Goal: Transaction & Acquisition: Book appointment/travel/reservation

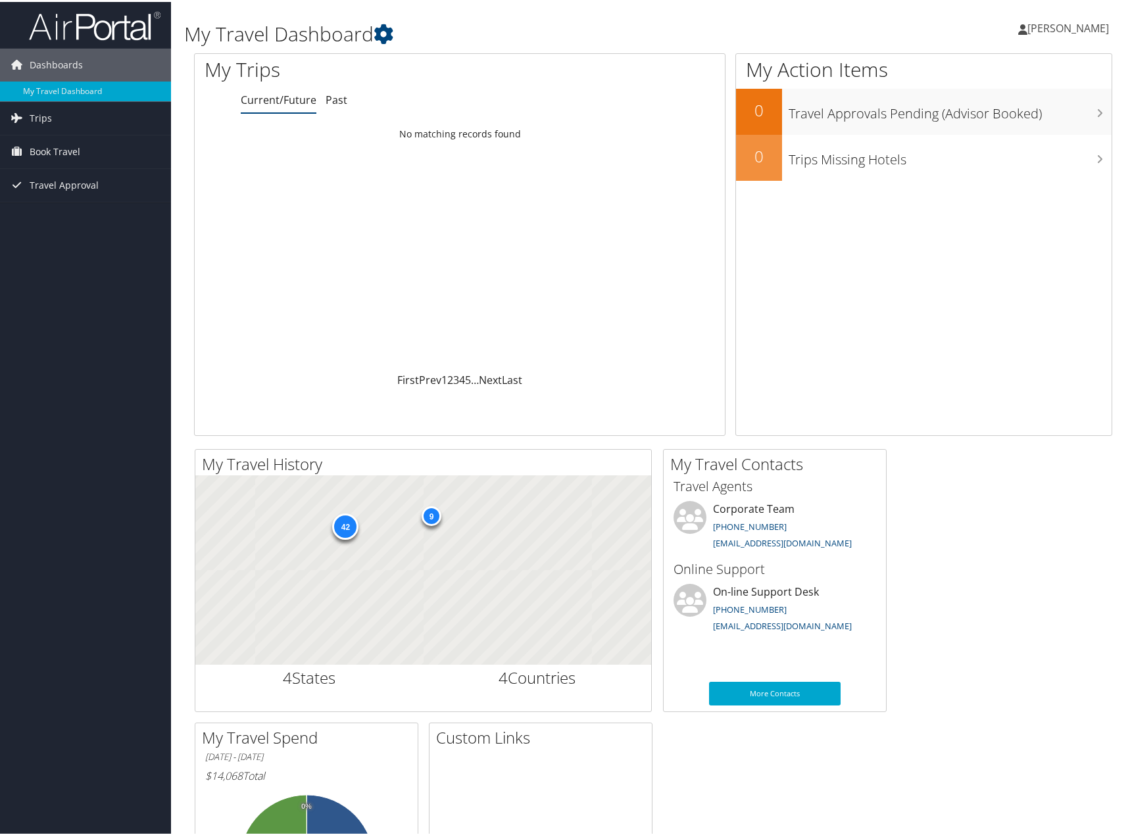
click at [171, 283] on div "My Travel Dashboard Sung Jun [PERSON_NAME] Jun [PERSON_NAME] My Settings Travel…" at bounding box center [653, 496] width 964 height 993
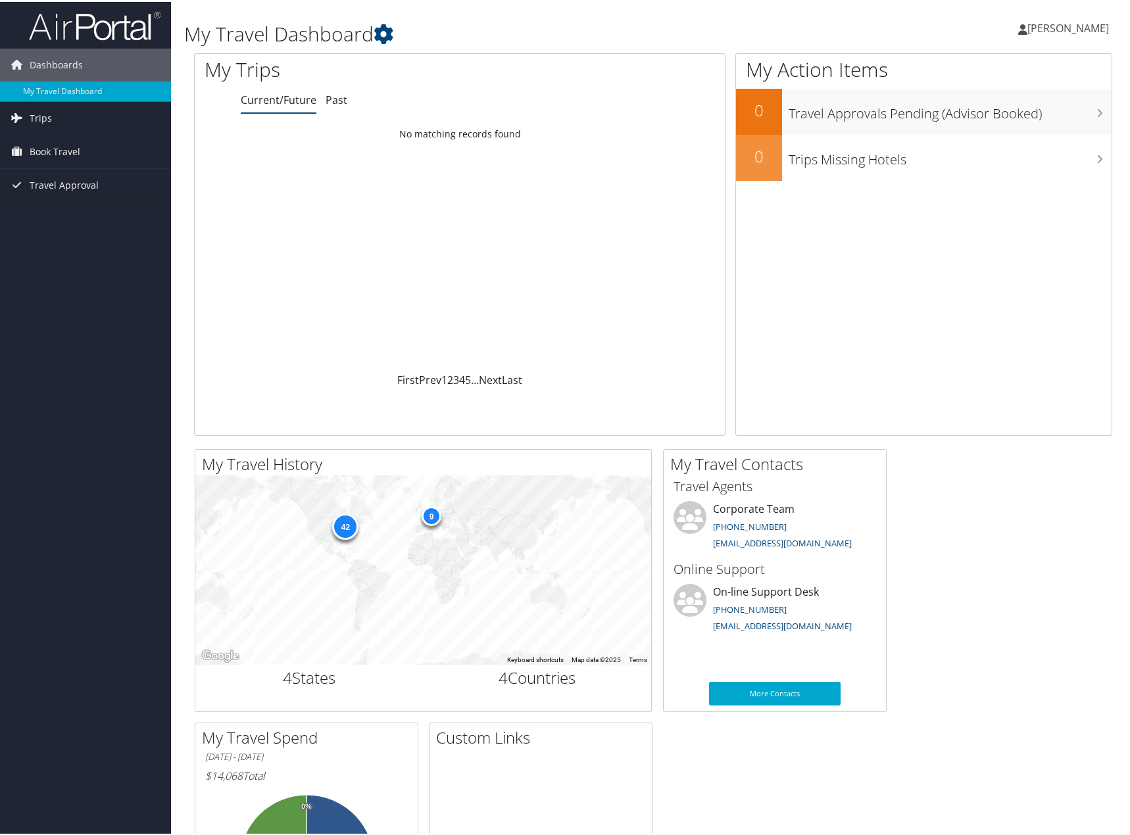
click at [174, 327] on div "My Travel Dashboard Sung Jun [PERSON_NAME] Jun [PERSON_NAME] My Settings Travel…" at bounding box center [653, 496] width 964 height 993
click at [93, 150] on link "Book Travel" at bounding box center [85, 149] width 171 height 33
click at [97, 176] on link "Agent Booking Request" at bounding box center [85, 176] width 171 height 20
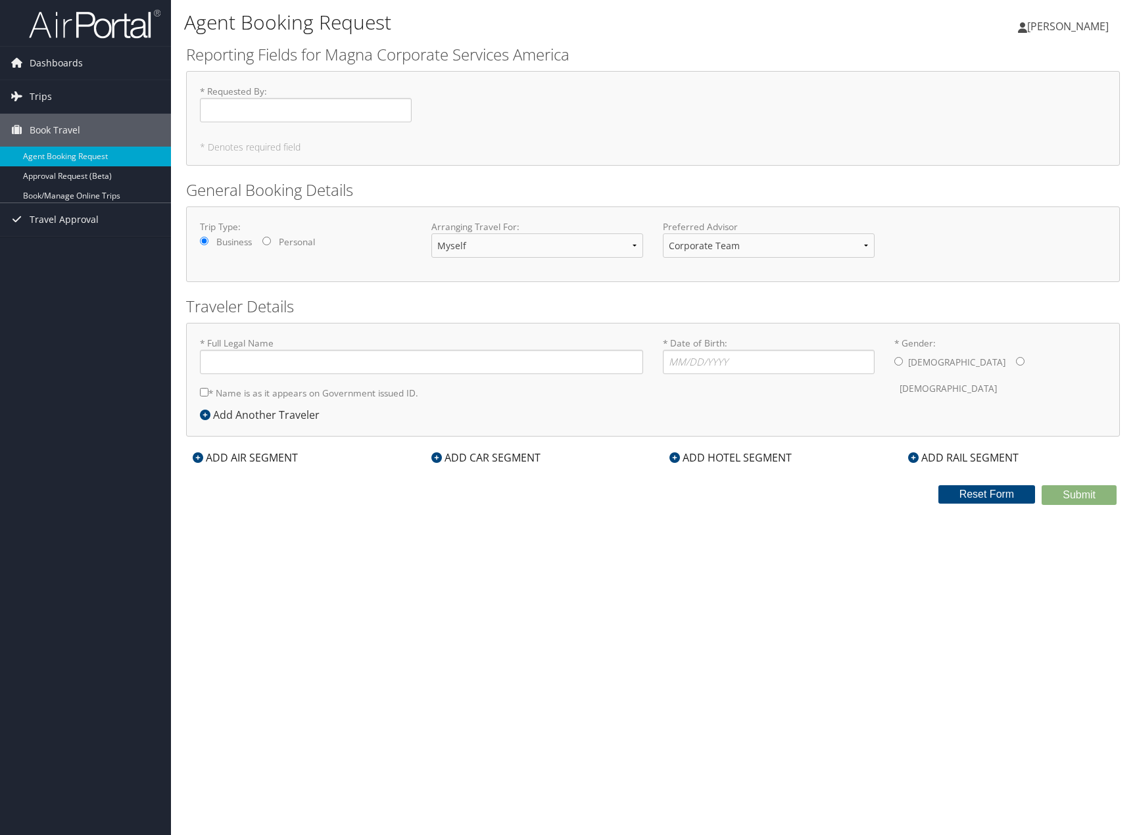
type input "[PERSON_NAME]"
click at [263, 110] on input "* Requested By : Required" at bounding box center [306, 110] width 212 height 24
type input "[PERSON_NAME]"
click at [692, 362] on input "* Date of Birth: Invalid Date" at bounding box center [769, 362] width 212 height 24
type input "[DATE]"
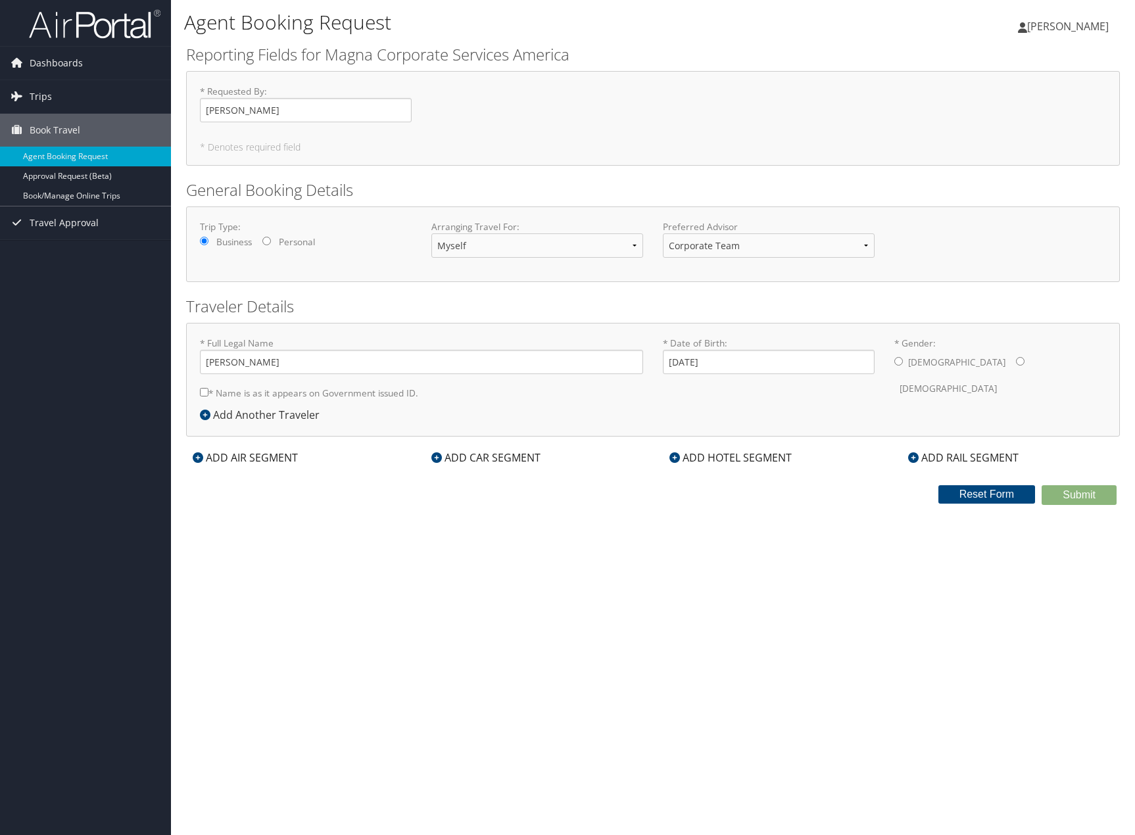
click at [379, 390] on label "* Name is as it appears on Government issued ID." at bounding box center [309, 393] width 218 height 24
click at [208, 390] on input "* Name is as it appears on Government issued ID." at bounding box center [204, 392] width 9 height 9
checkbox input "true"
drag, startPoint x: 897, startPoint y: 347, endPoint x: 894, endPoint y: 358, distance: 10.8
click at [897, 347] on label "* Gender: Male Female" at bounding box center [1000, 369] width 212 height 65
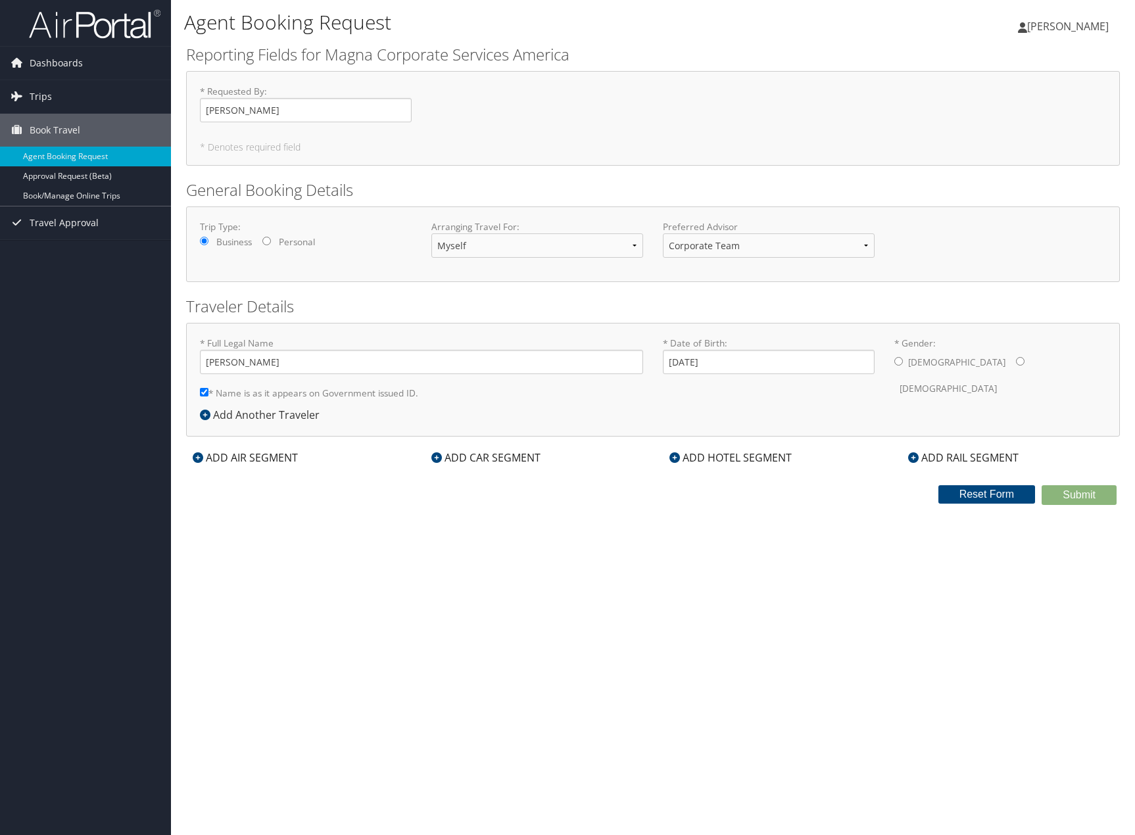
click at [894, 358] on input "* Gender: Male Female" at bounding box center [898, 361] width 9 height 9
radio input "true"
click at [902, 363] on input "* Gender: Male Female" at bounding box center [898, 361] width 9 height 9
click at [485, 452] on div "ADD CAR SEGMENT" at bounding box center [486, 458] width 122 height 16
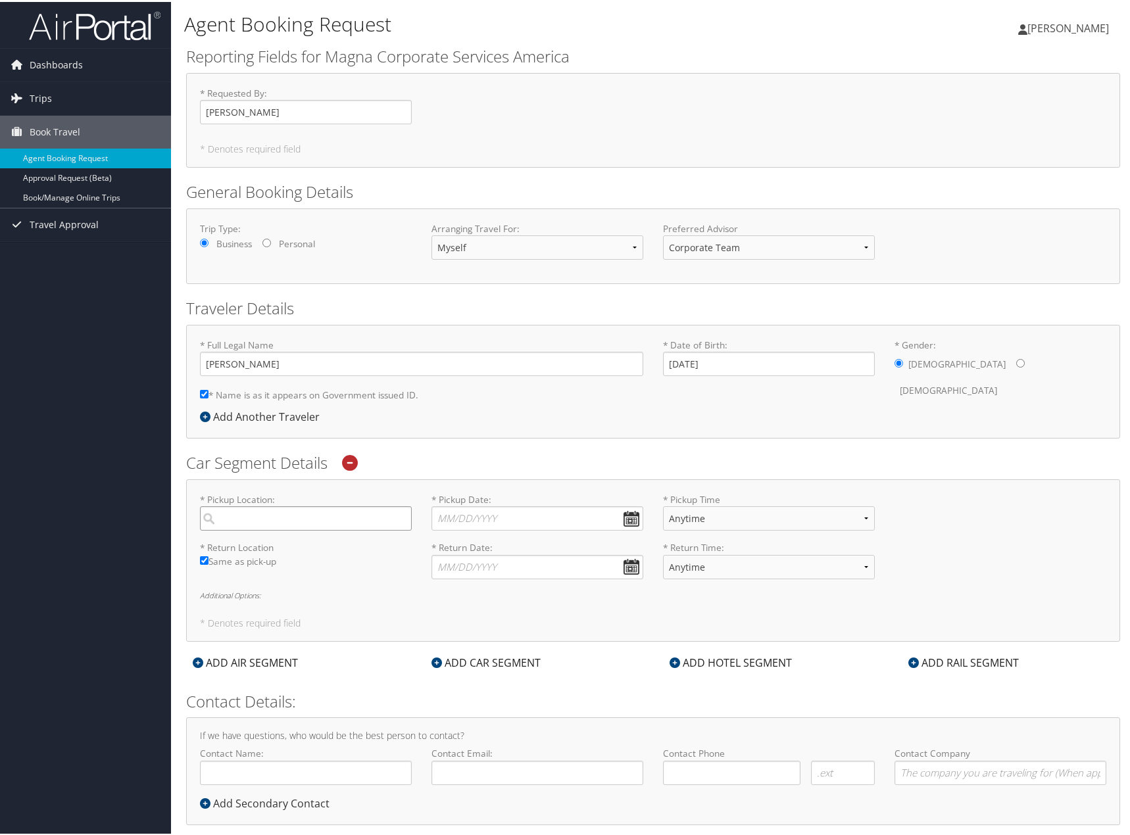
click at [271, 516] on input "search" at bounding box center [306, 516] width 212 height 24
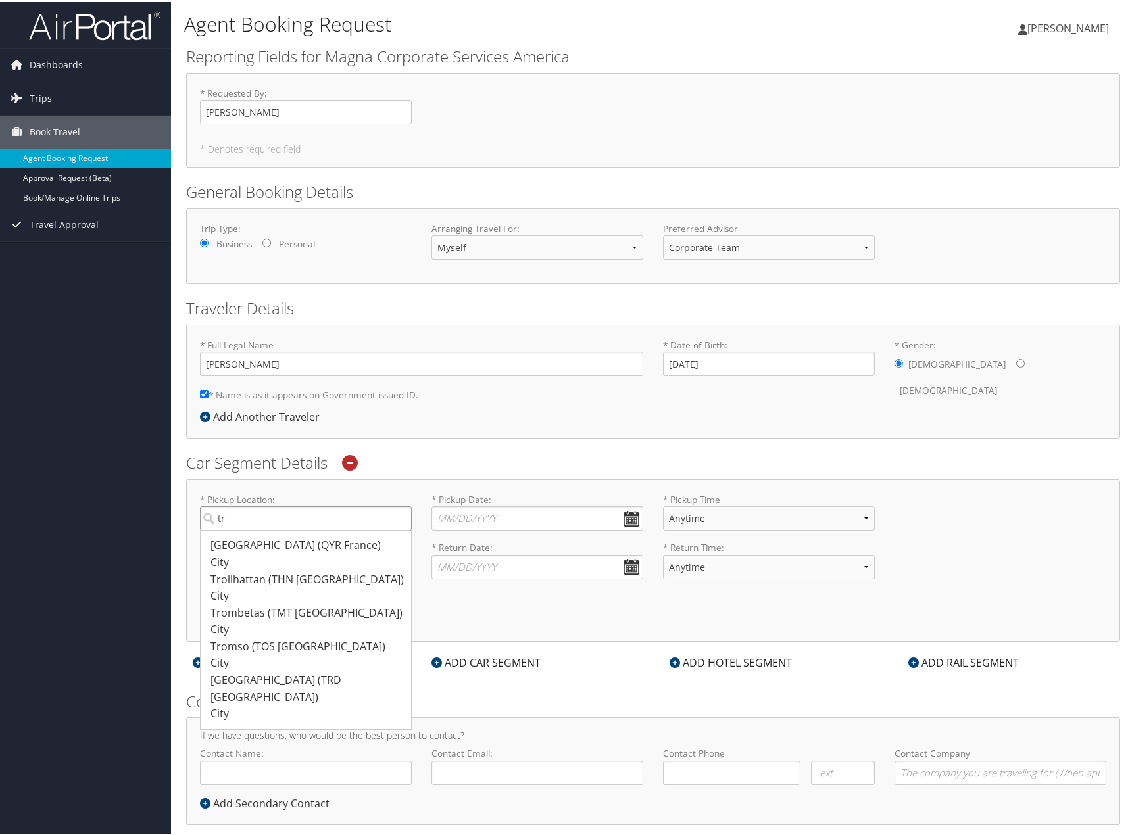
type input "t"
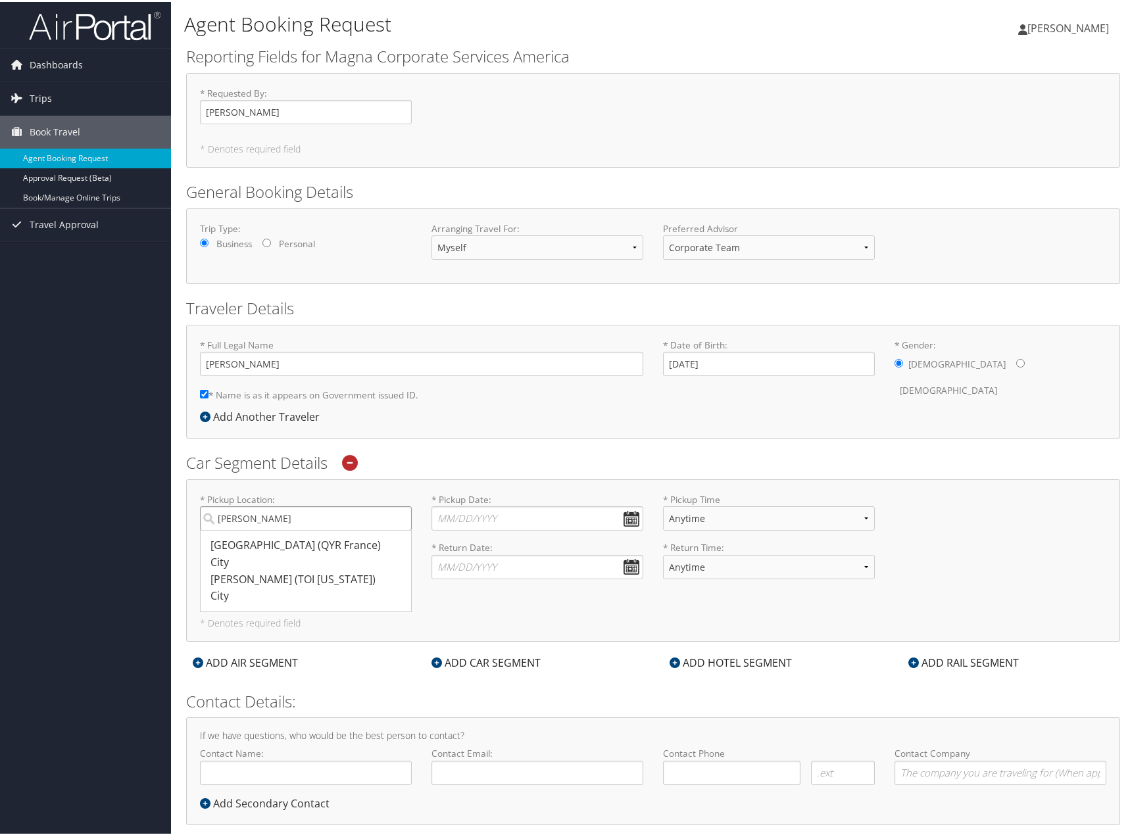
click at [1041, 834] on button "Submit" at bounding box center [1078, 846] width 75 height 20
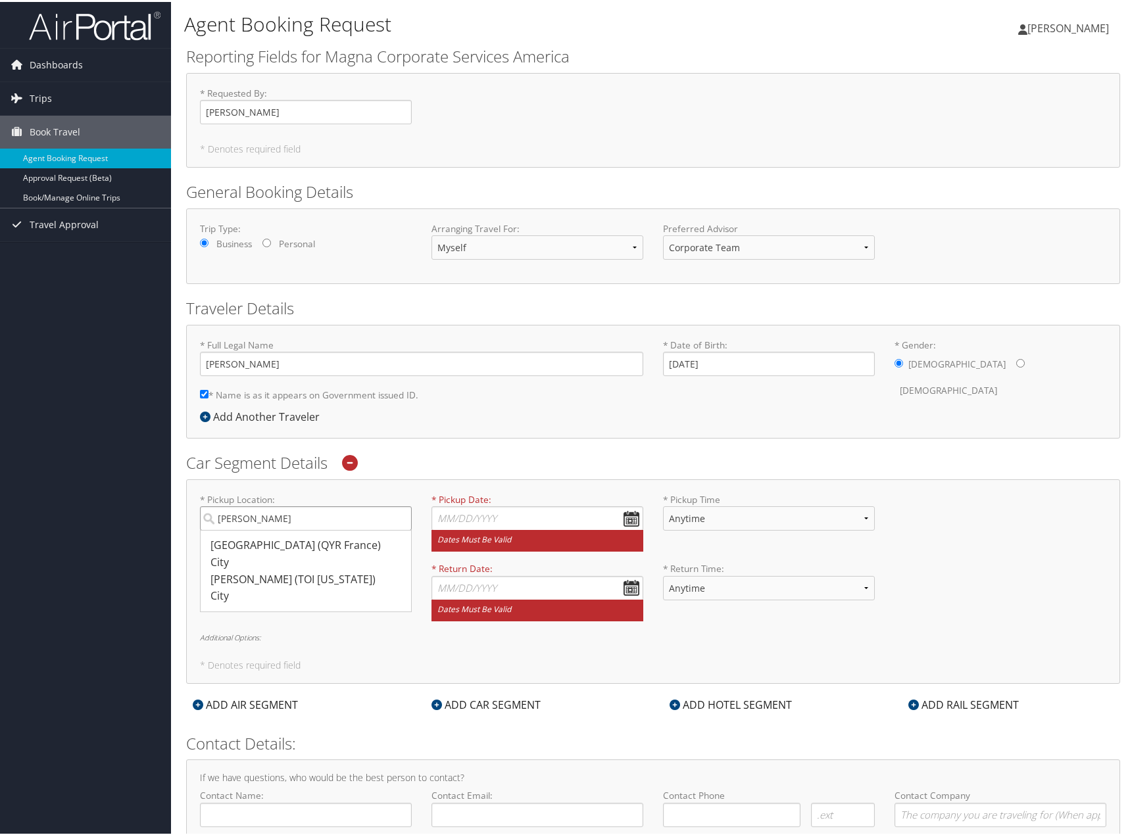
click at [256, 520] on input "troy" at bounding box center [306, 516] width 212 height 24
click at [295, 521] on input "troy" at bounding box center [306, 516] width 212 height 24
click at [268, 518] on input "troy" at bounding box center [306, 516] width 212 height 24
drag, startPoint x: 251, startPoint y: 517, endPoint x: 207, endPoint y: 515, distance: 43.4
click at [208, 516] on input "troy" at bounding box center [306, 516] width 212 height 24
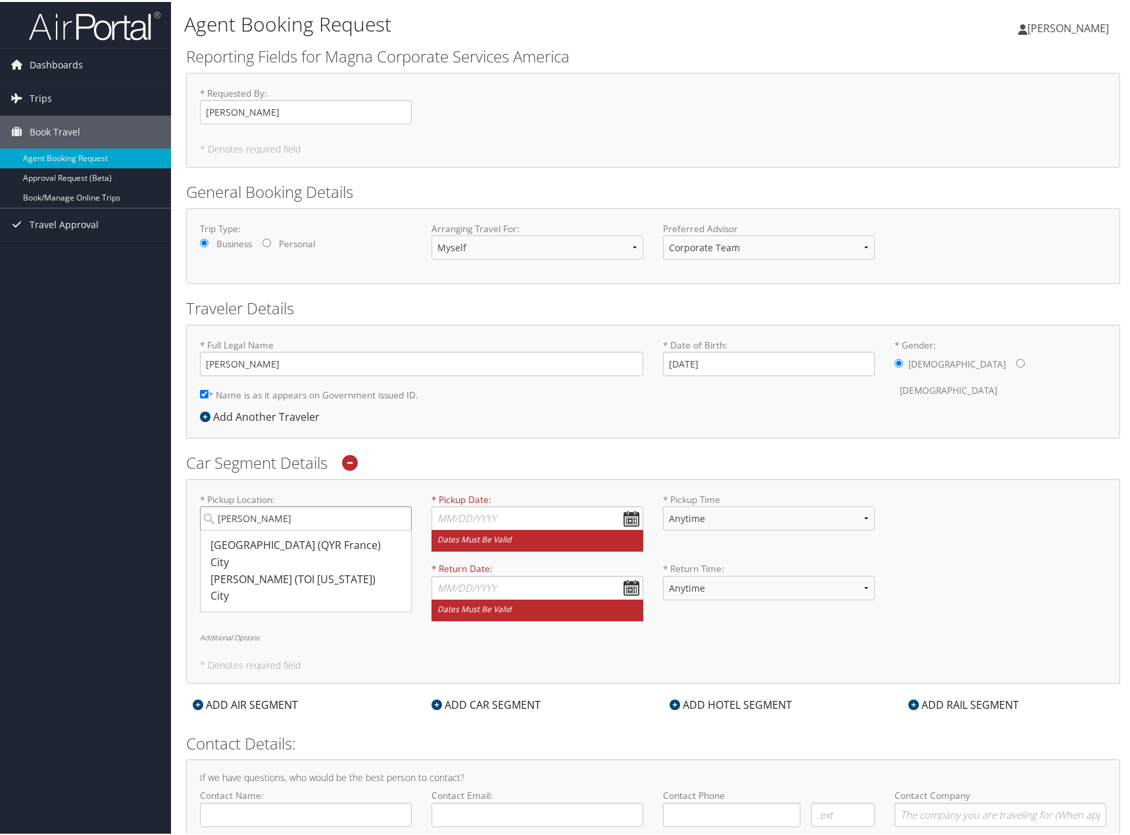
type input "d"
type input "t"
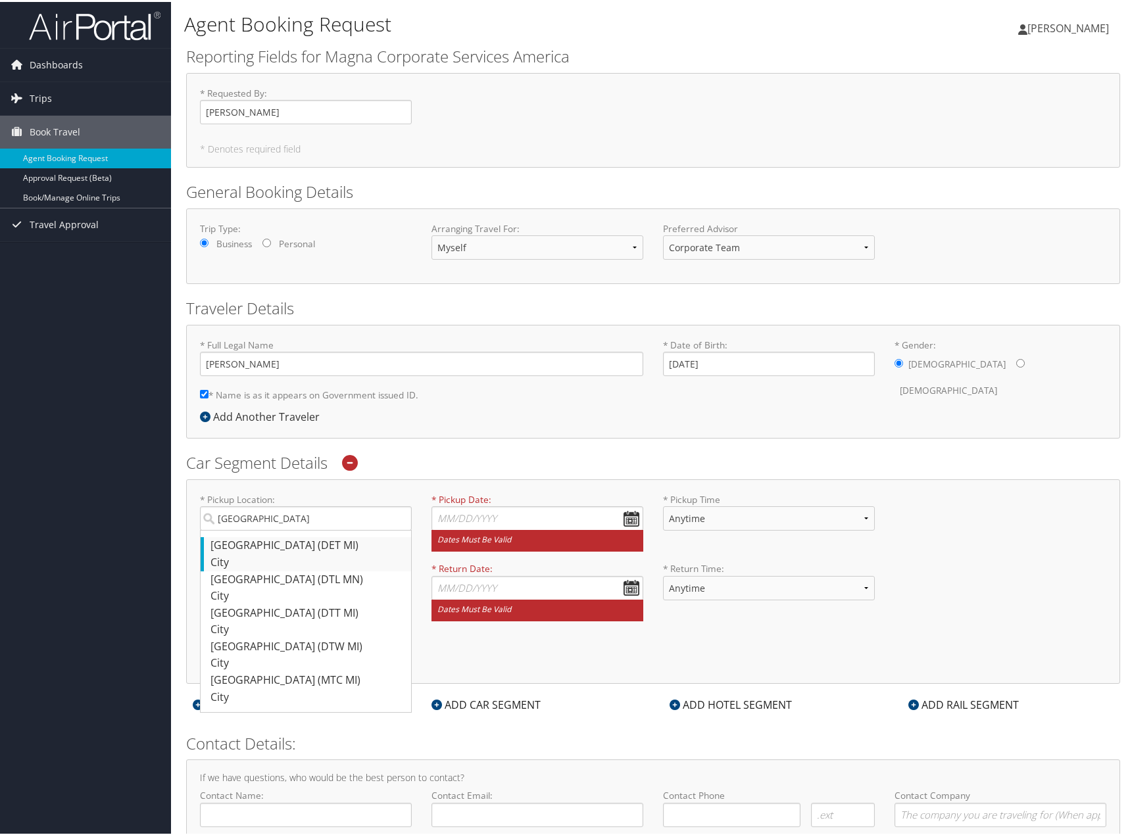
click at [267, 542] on div "Detroit (DET MI)" at bounding box center [307, 543] width 194 height 17
click at [267, 529] on input "detroit" at bounding box center [306, 516] width 212 height 24
type input "Detroit"
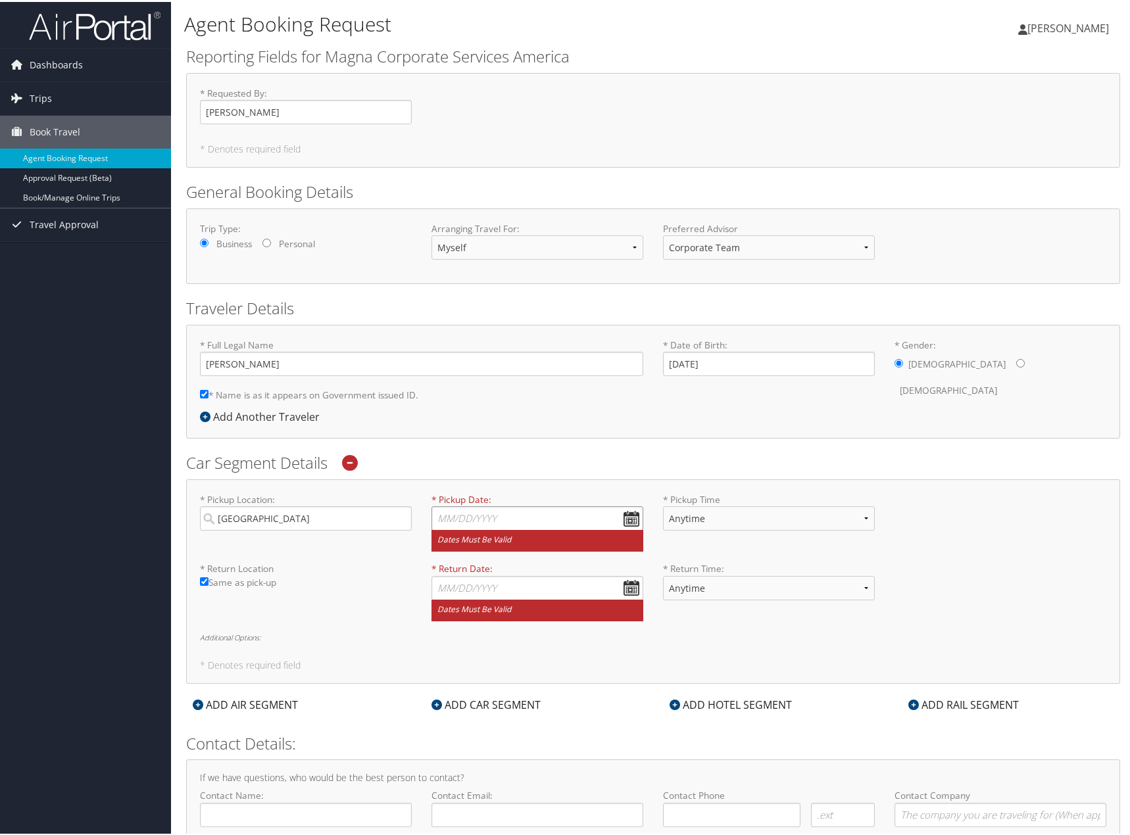
click at [634, 513] on input "* Pickup Date: Dates must be valid" at bounding box center [537, 516] width 212 height 24
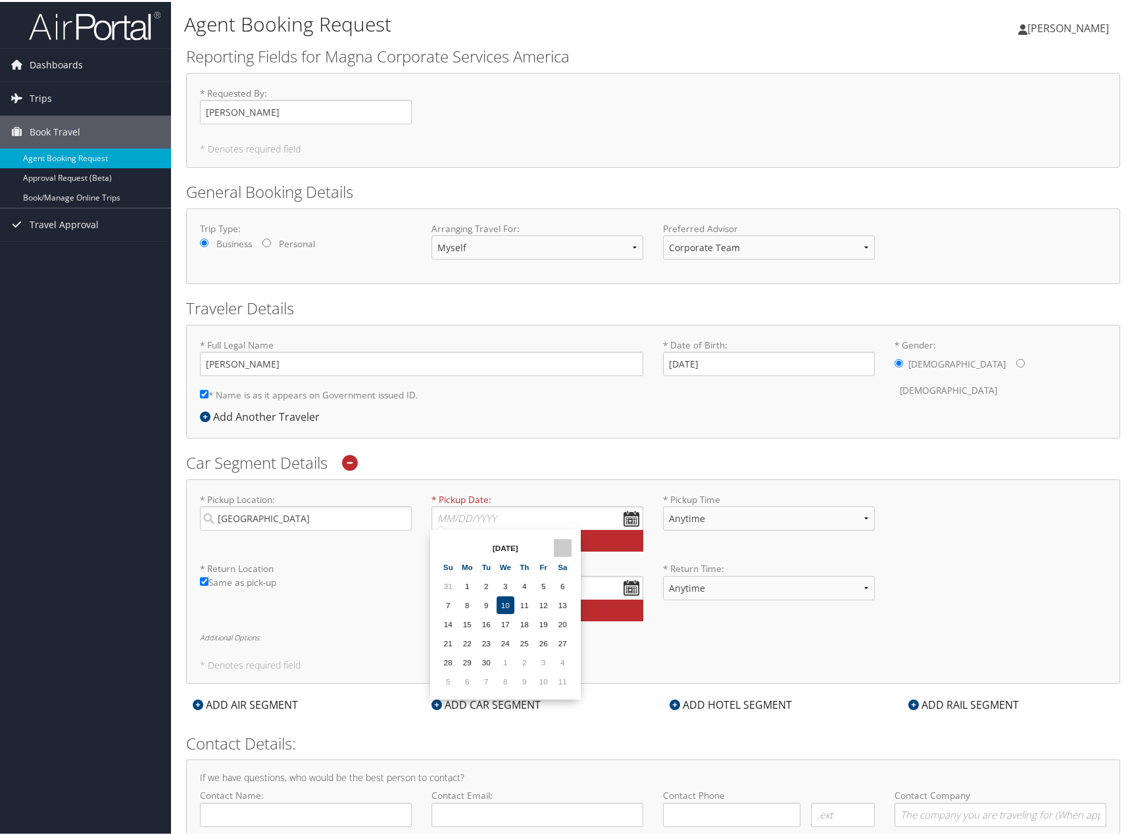
click at [565, 548] on th at bounding box center [563, 546] width 18 height 18
click at [563, 581] on td "4" at bounding box center [563, 584] width 18 height 18
type input "10/04/2025"
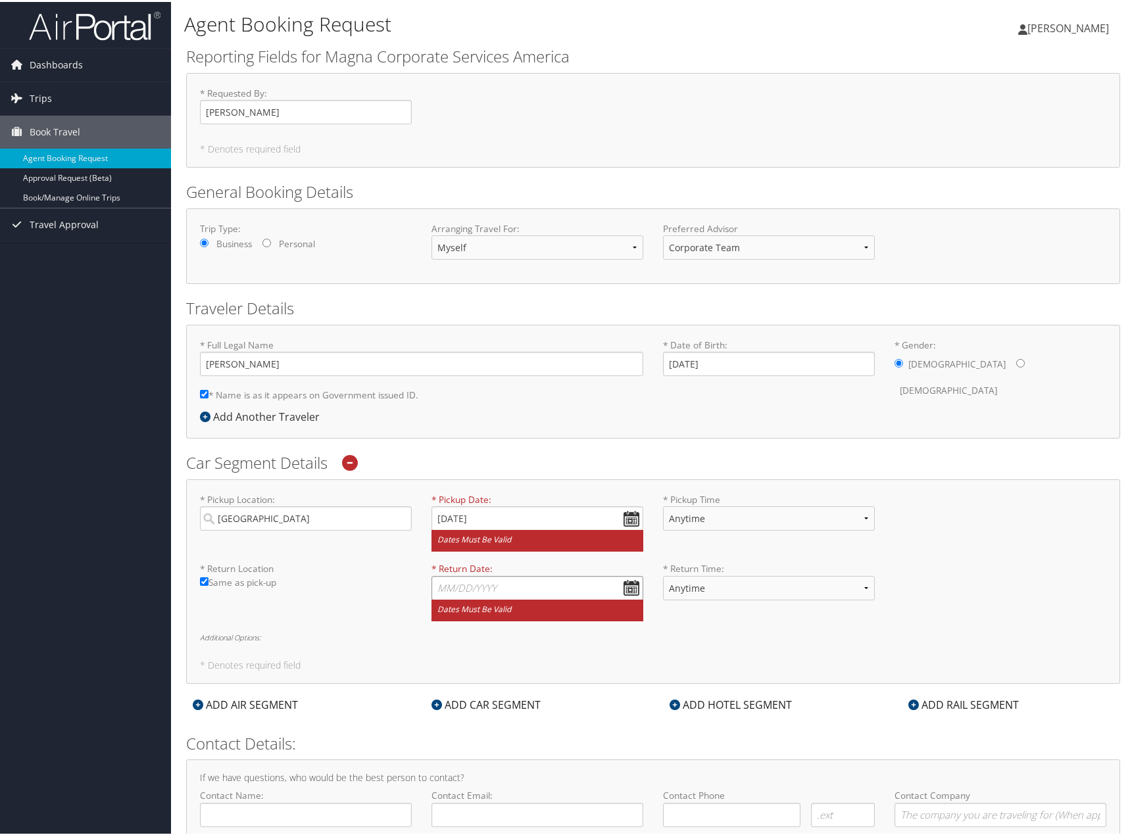
click at [618, 584] on input "* Return Date: Dates must be valid" at bounding box center [537, 586] width 212 height 24
drag, startPoint x: 567, startPoint y: 606, endPoint x: 563, endPoint y: 613, distance: 8.8
click at [565, 608] on table "Sep 2025 Su Mo Tu We Th Fr Sa 31 1 2 3 4 5 6 7 8 9 10 11 12 13 14 15 16 17 18 1…" at bounding box center [505, 682] width 135 height 154
click at [563, 613] on th at bounding box center [563, 615] width 18 height 18
click at [564, 675] on td "11" at bounding box center [563, 672] width 18 height 18
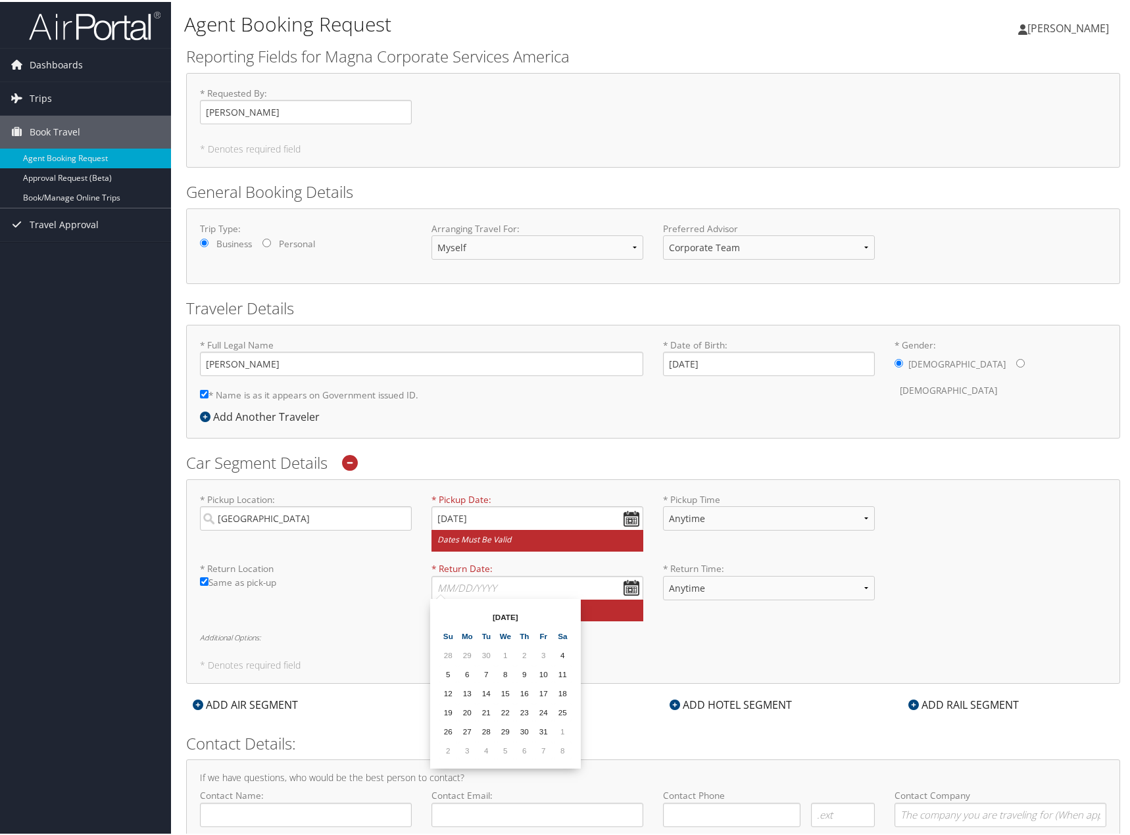
type input "10/11/2025"
click at [777, 521] on select "Anytime 12:00 AM 1:00 AM 2:00 AM 3:00 AM 4:00 AM 5:00 AM 6:00 AM 7:00 AM 8:00 A…" at bounding box center [769, 516] width 212 height 24
select select "11:00 AM"
click at [663, 504] on select "Anytime 12:00 AM 1:00 AM 2:00 AM 3:00 AM 4:00 AM 5:00 AM 6:00 AM 7:00 AM 8:00 A…" at bounding box center [769, 516] width 212 height 24
click at [694, 579] on select "Anytime 12:00 AM 1:00 AM 2:00 AM 3:00 AM 4:00 AM 5:00 AM 6:00 AM 7:00 AM 8:00 A…" at bounding box center [769, 586] width 212 height 24
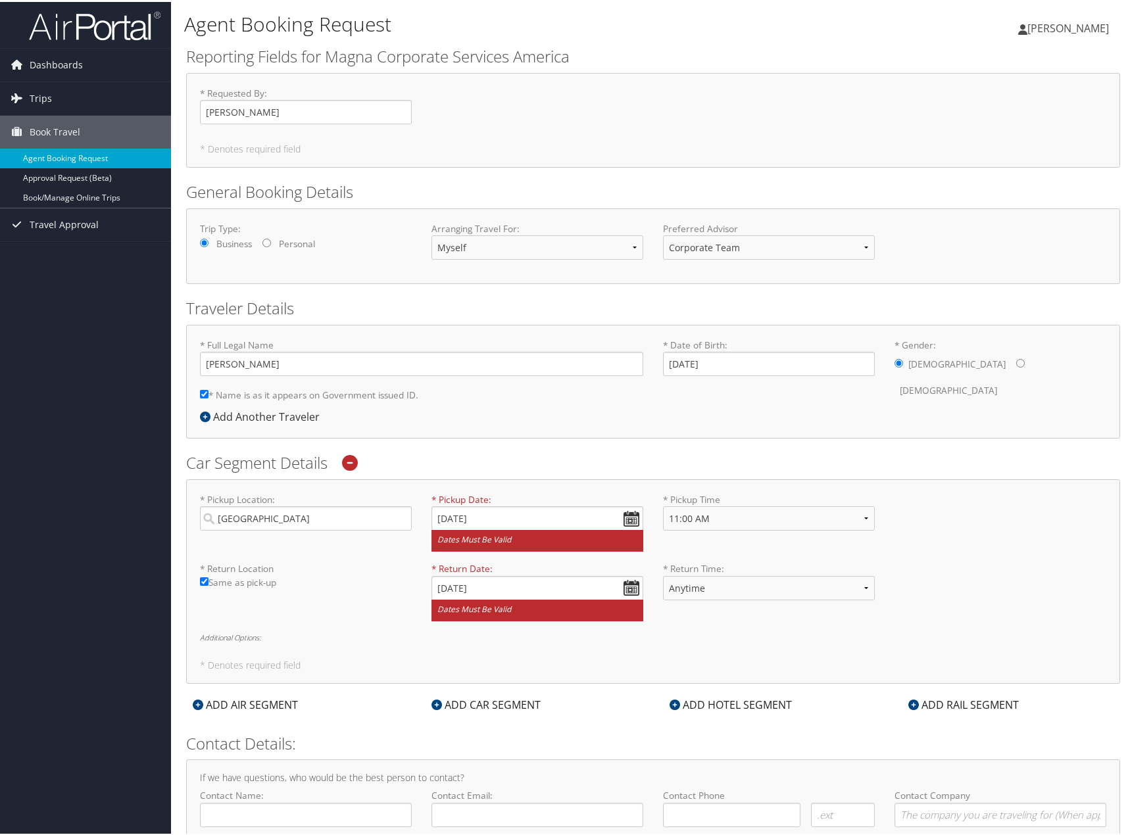
click at [970, 560] on div "* Return Location Required Same as pick-up * Return Date: 10/11/2025 Dates must…" at bounding box center [653, 594] width 926 height 69
click at [744, 581] on select "Anytime 12:00 AM 1:00 AM 2:00 AM 3:00 AM 4:00 AM 5:00 AM 6:00 AM 7:00 AM 8:00 A…" at bounding box center [769, 586] width 212 height 24
select select "11:00 AM"
click at [663, 574] on select "Anytime 12:00 AM 1:00 AM 2:00 AM 3:00 AM 4:00 AM 5:00 AM 6:00 AM 7:00 AM 8:00 A…" at bounding box center [769, 586] width 212 height 24
click at [899, 562] on div "* Return Location Required Same as pick-up * Return Date: 10/11/2025 Dates must…" at bounding box center [653, 594] width 926 height 69
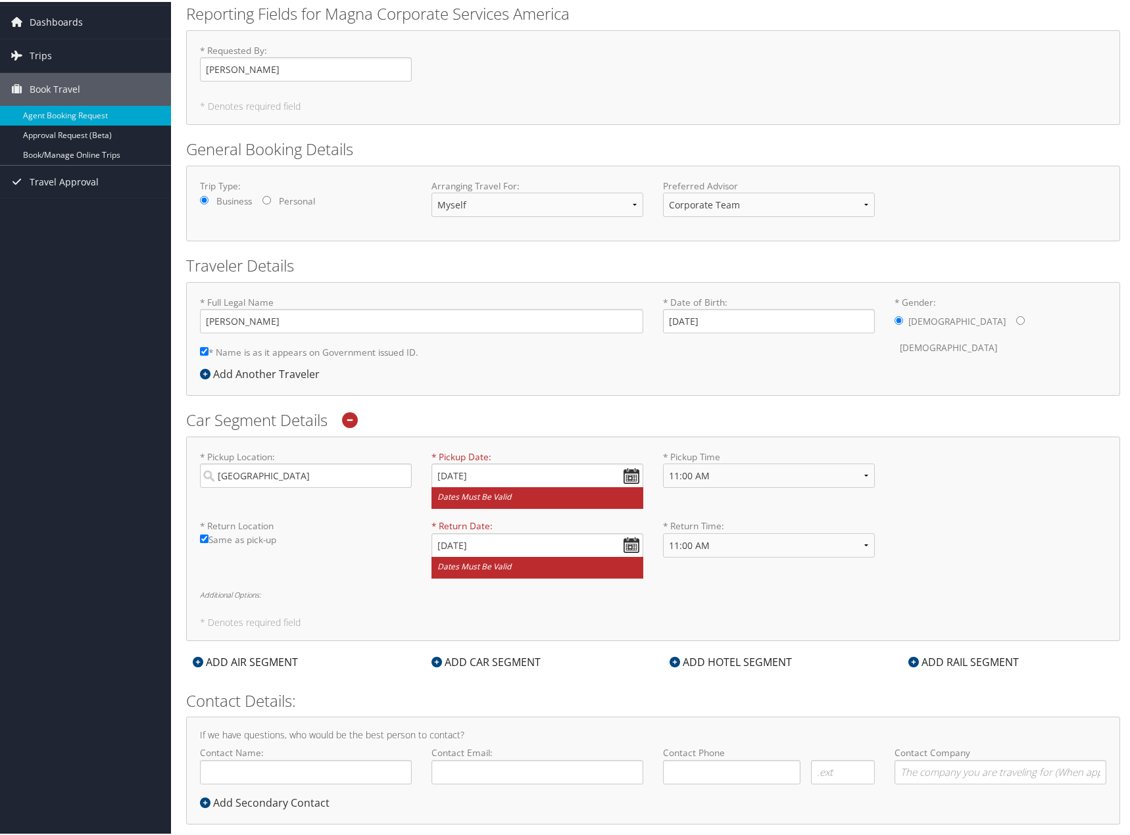
scroll to position [60, 0]
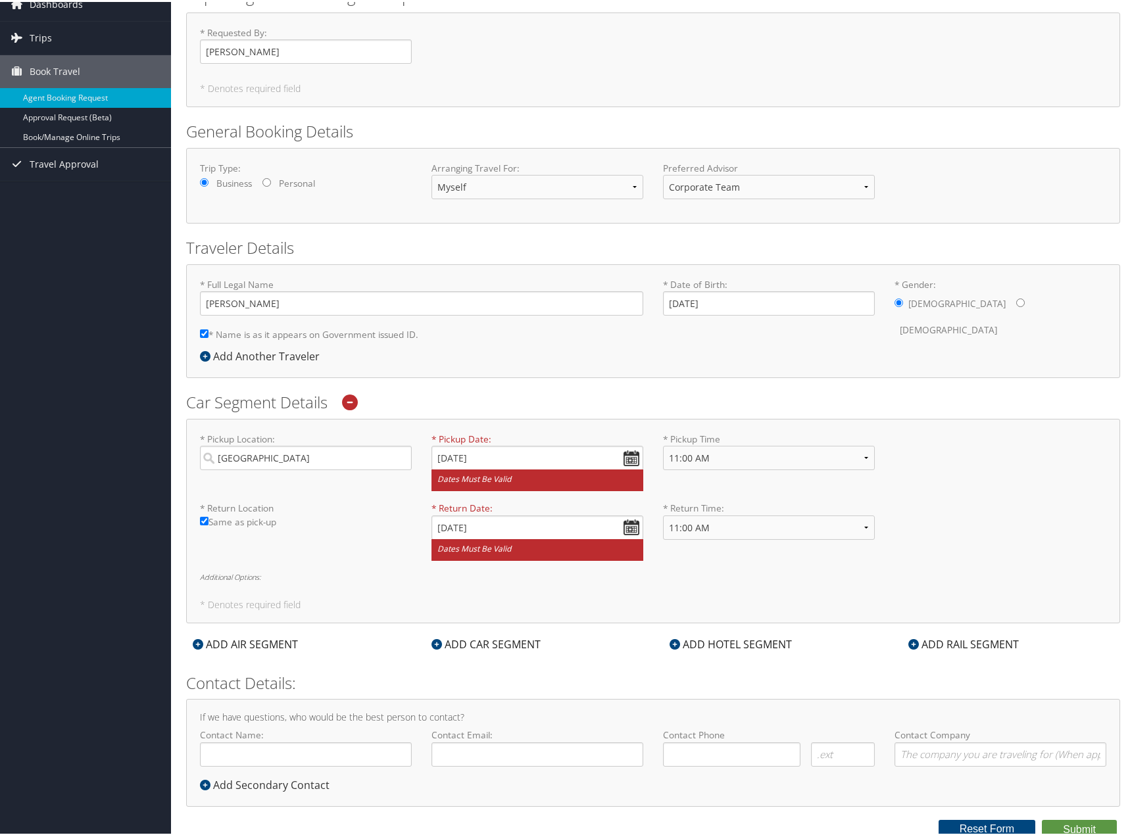
click at [259, 604] on h5 "* Denotes required field" at bounding box center [653, 602] width 906 height 9
click at [267, 567] on div "* Return Location Required Same as pick-up * Return Date: 10/11/2025 Dates must…" at bounding box center [653, 534] width 926 height 69
click at [255, 576] on h6 "Additional Options:" at bounding box center [653, 574] width 906 height 7
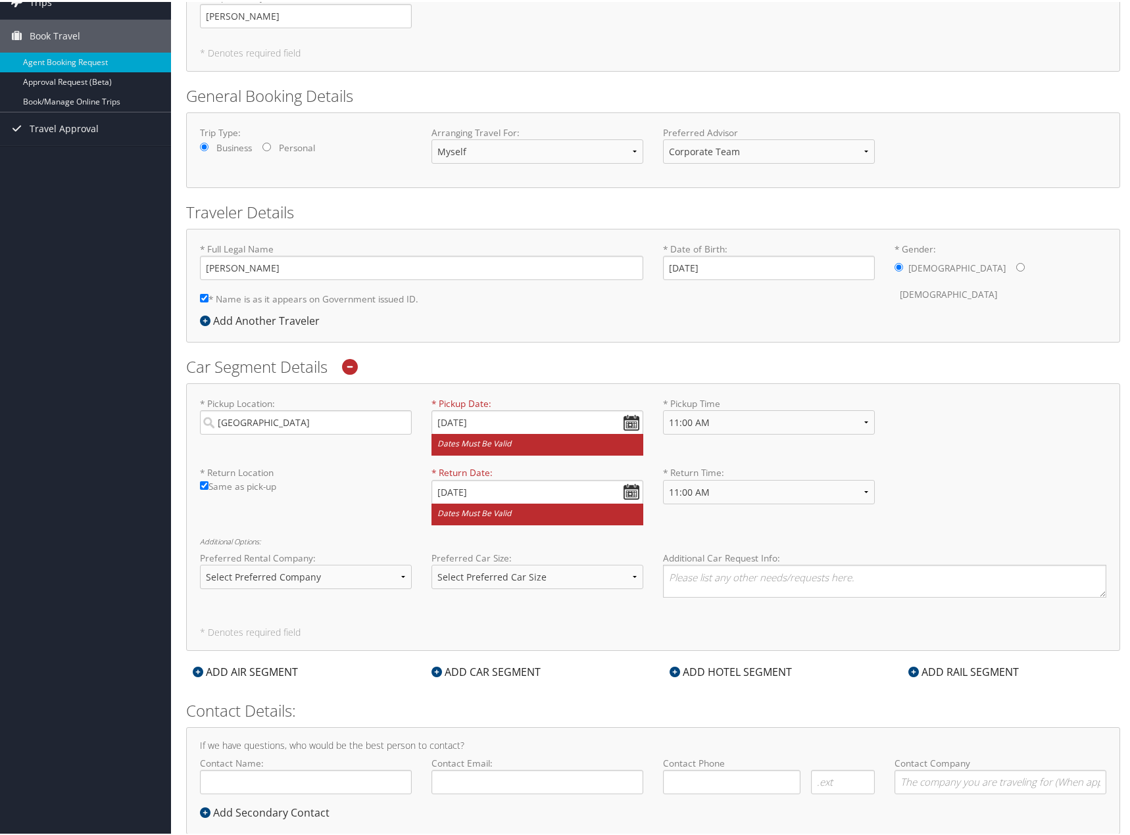
scroll to position [124, 0]
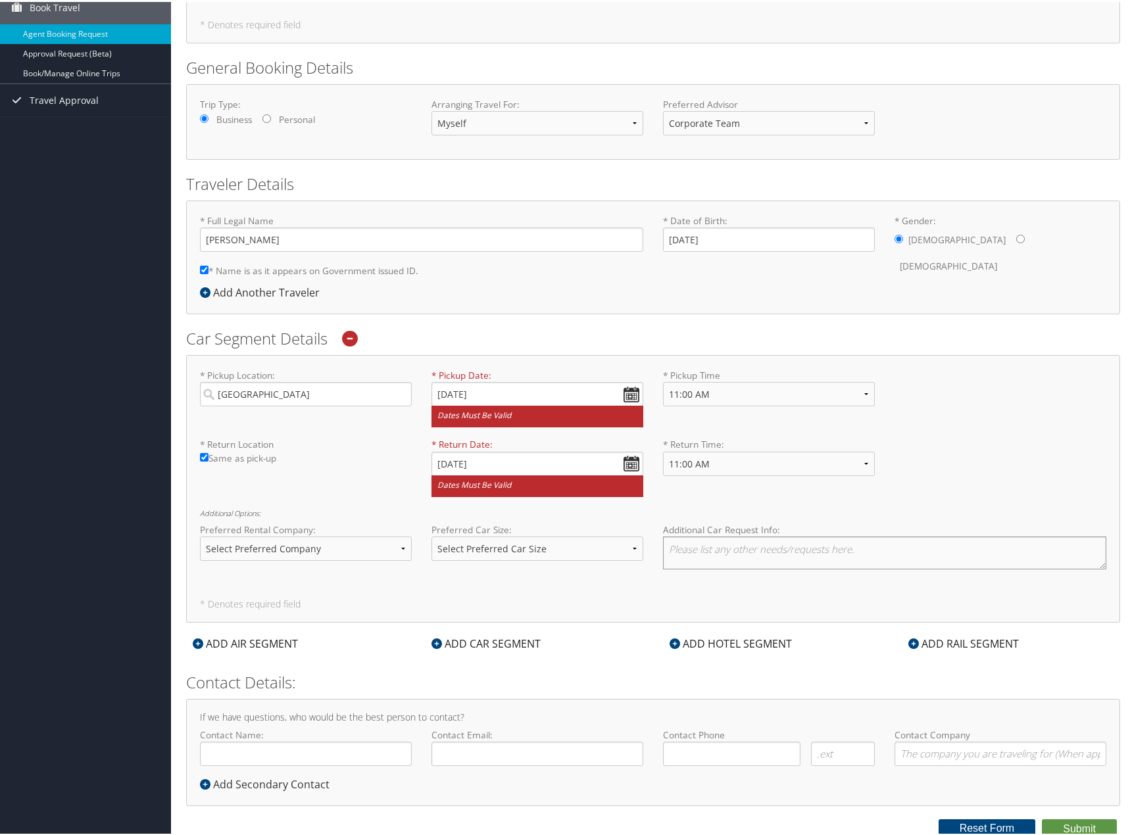
click at [719, 552] on textarea at bounding box center [884, 551] width 443 height 33
click at [131, 452] on div "Dashboards My Travel Dashboard Trips Current/Future Trips Past Trips Trips Miss…" at bounding box center [567, 356] width 1135 height 961
click at [322, 546] on select "Select Preferred Company Avis Enterprise National Hertz Budget Alamo Thrifty Do…" at bounding box center [306, 547] width 212 height 24
select select "Enterprise (ET)"
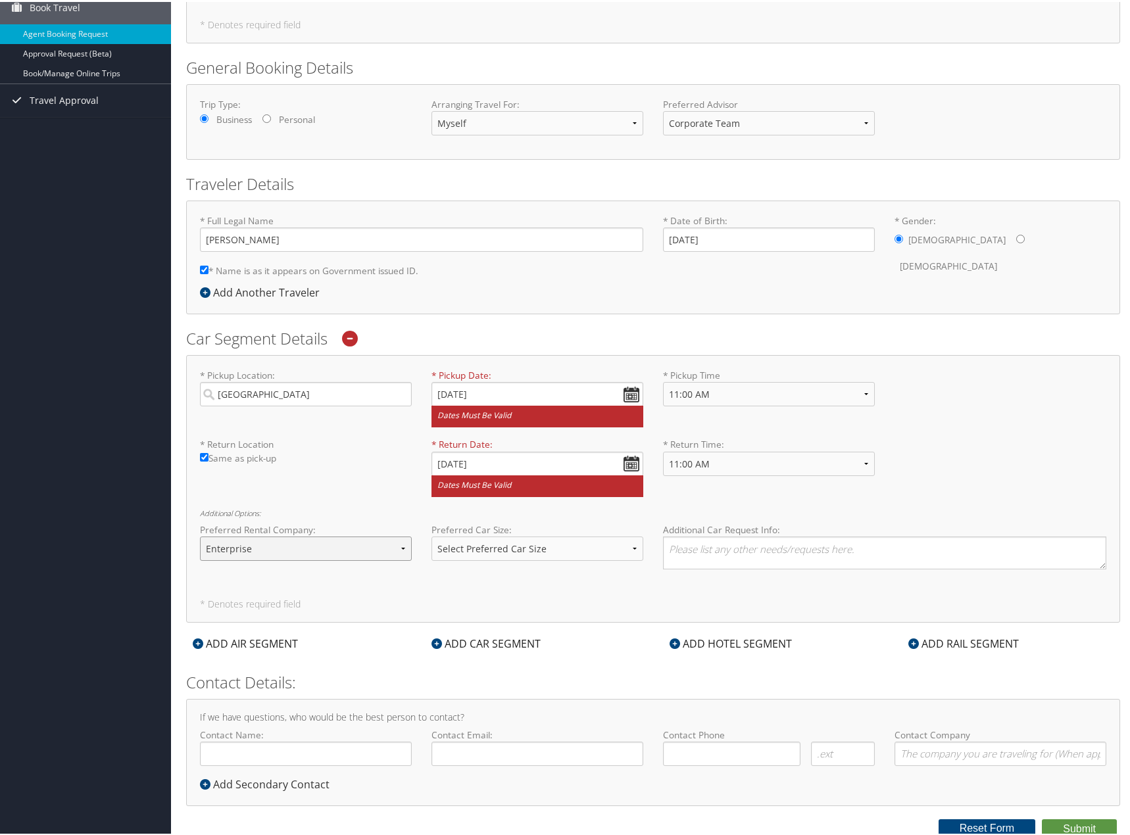
click at [200, 535] on select "Select Preferred Company Avis Enterprise National Hertz Budget Alamo Thrifty Do…" at bounding box center [306, 547] width 212 height 24
click at [733, 546] on textarea at bounding box center [884, 551] width 443 height 33
click at [735, 550] on textarea at bounding box center [884, 551] width 443 height 33
paste textarea "2855 W Maple Rd, Troy, MI 48084"
drag, startPoint x: 665, startPoint y: 546, endPoint x: 698, endPoint y: 557, distance: 33.9
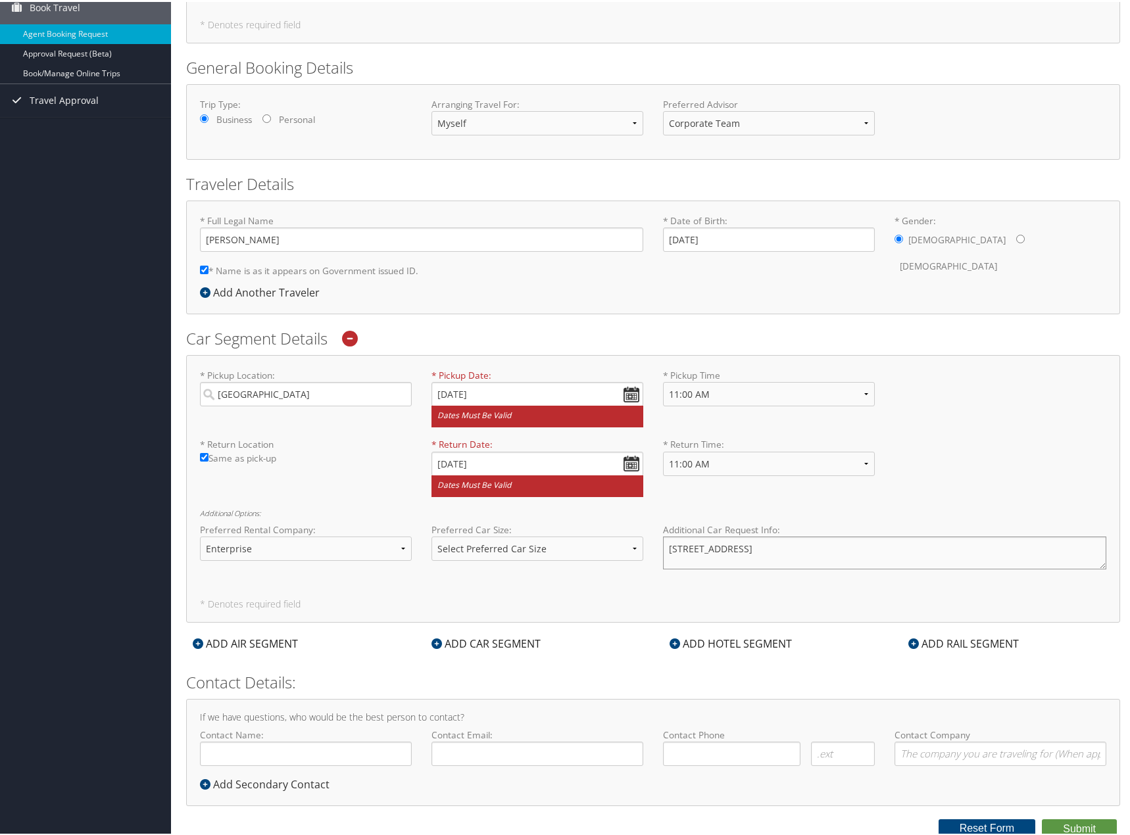
click at [669, 547] on textarea "2855 W Maple Rd, Troy, MI 48084" at bounding box center [884, 551] width 443 height 33
type textarea "Please book at: 2855 W Maple Rd, Troy, MI 48084"
drag, startPoint x: 719, startPoint y: 590, endPoint x: 729, endPoint y: 590, distance: 9.2
click at [720, 590] on div "* Pickup Location: Detroit Required * Pickup Date: 10/04/2025 Dates must be val…" at bounding box center [653, 487] width 934 height 268
click at [855, 559] on textarea "Please book at: 2855 W Maple Rd, Troy, MI 48084" at bounding box center [884, 551] width 443 height 33
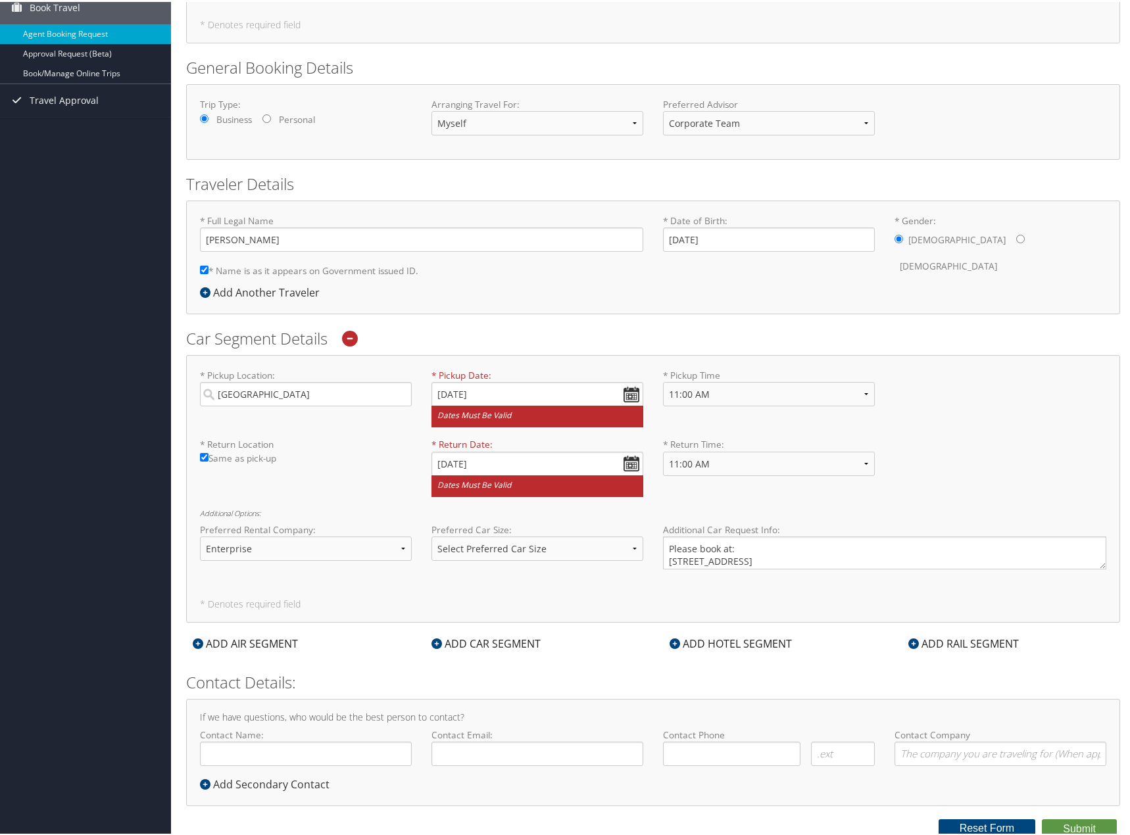
click at [706, 636] on div "ADD HOTEL SEGMENT" at bounding box center [730, 642] width 135 height 16
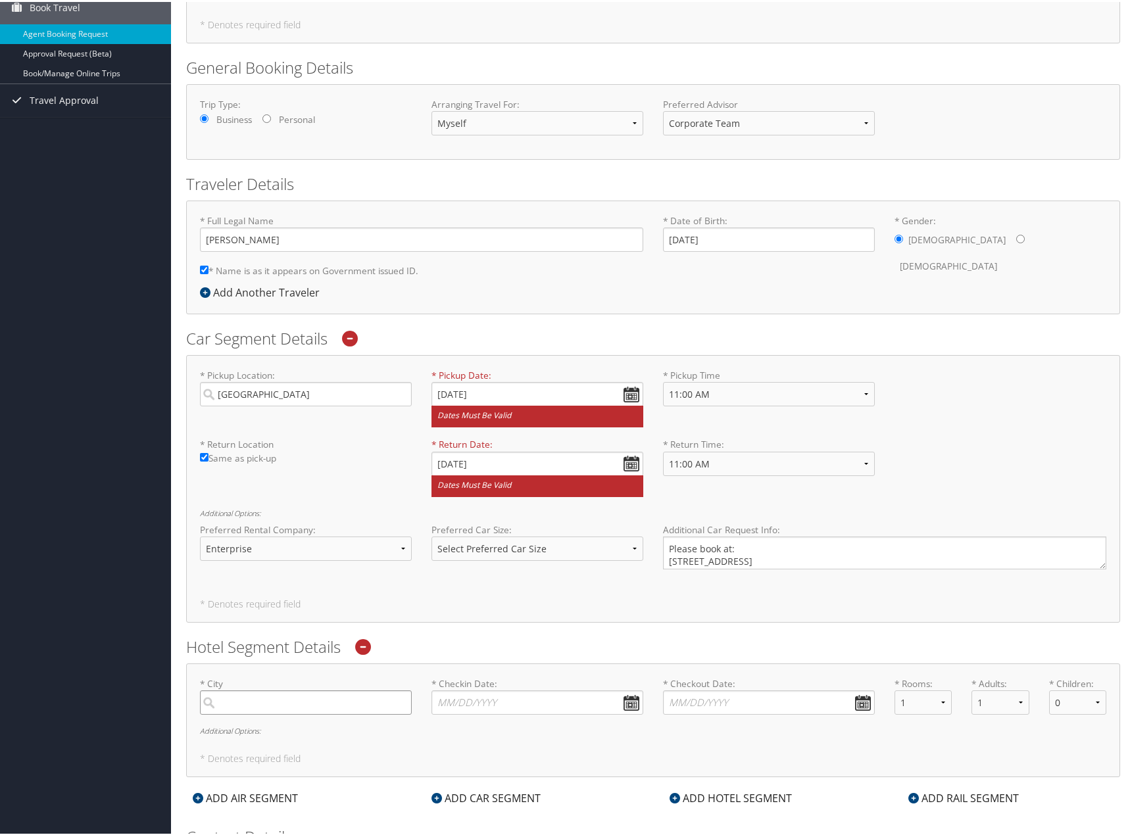
click at [277, 702] on input "search" at bounding box center [306, 700] width 212 height 24
click at [310, 770] on div "City" at bounding box center [307, 778] width 194 height 17
click at [310, 713] on input "grand rapids" at bounding box center [306, 700] width 212 height 24
type input "Grand Rapids"
click at [538, 542] on select "Select Preferred Car Size Standard Full Size Economy Intermediate Mini Compact …" at bounding box center [537, 547] width 212 height 24
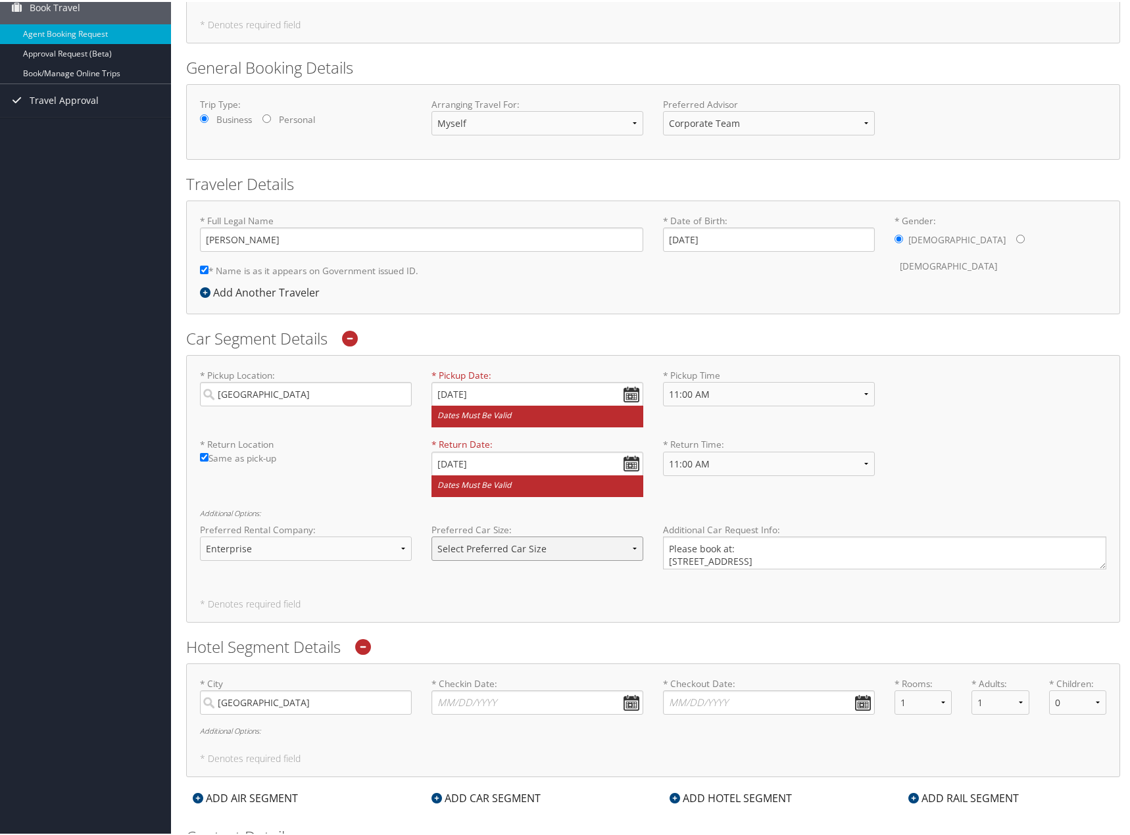
select select "Intermediate"
click at [431, 535] on select "Select Preferred Car Size Standard Full Size Economy Intermediate Mini Compact …" at bounding box center [537, 547] width 212 height 24
click at [520, 585] on div "* Pickup Location: Detroit Required * Pickup Date: 10/04/2025 Dates must be val…" at bounding box center [653, 487] width 934 height 268
click at [513, 547] on select "Select Preferred Car Size Standard Full Size Economy Intermediate Mini Compact …" at bounding box center [537, 547] width 212 height 24
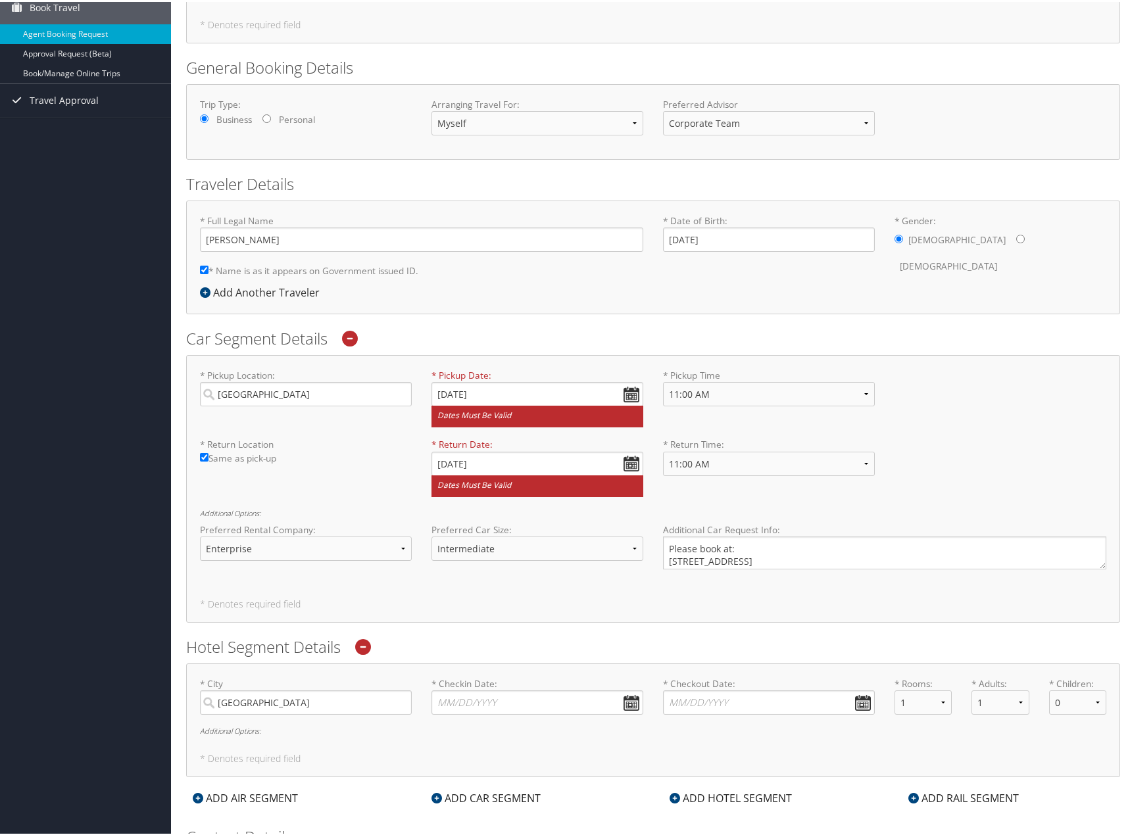
click at [450, 583] on div "* Pickup Location: Detroit Required * Pickup Date: 10/04/2025 Dates must be val…" at bounding box center [653, 487] width 934 height 268
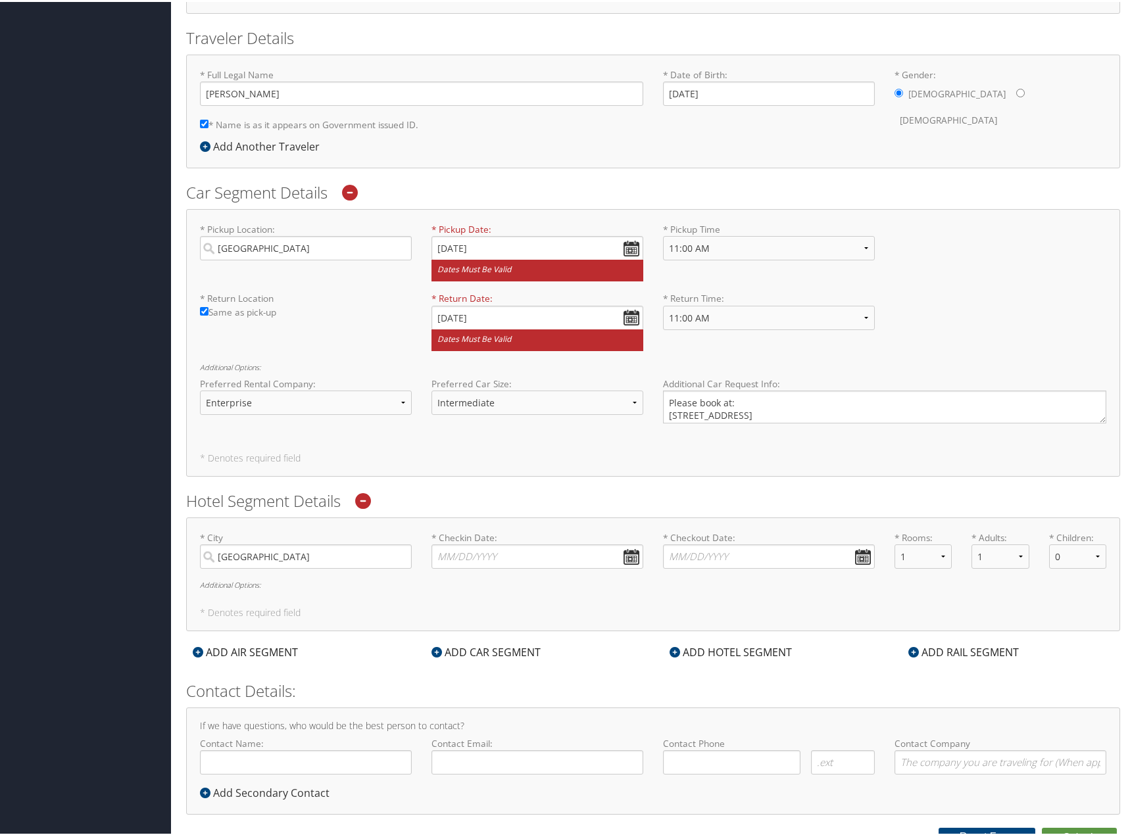
scroll to position [278, 0]
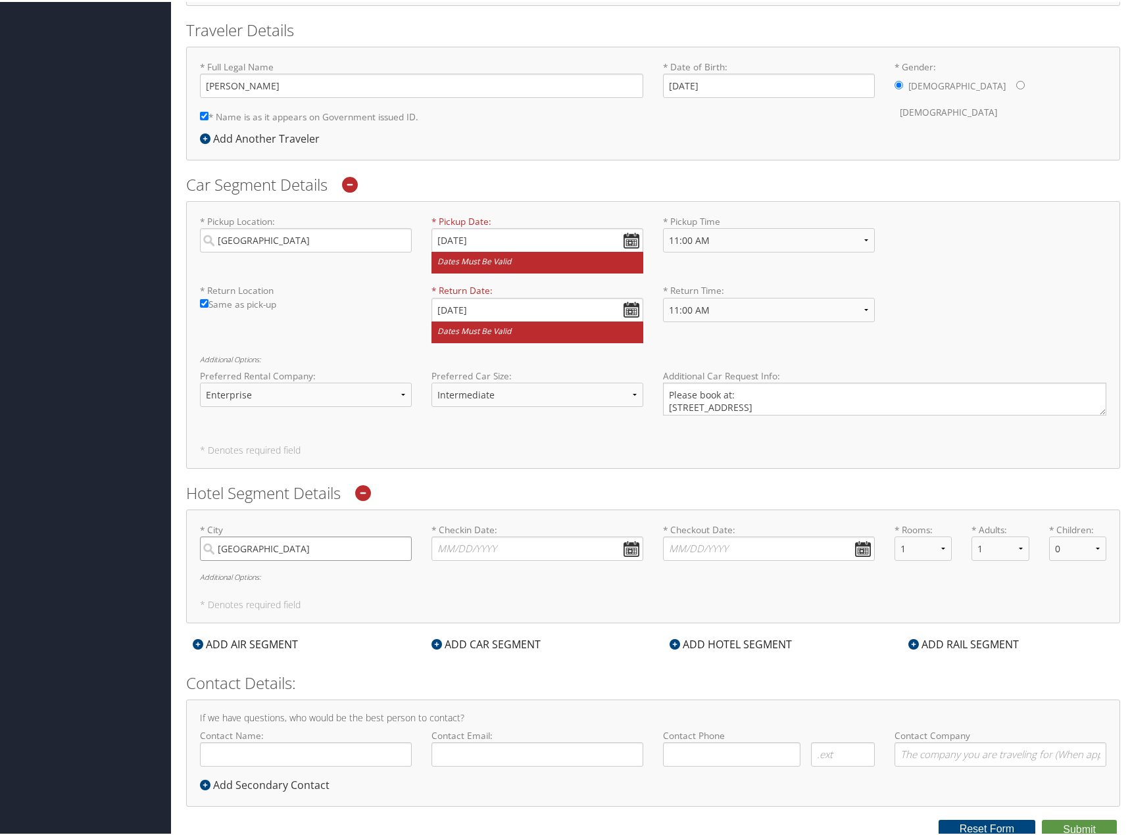
click at [342, 541] on input "Grand Rapids" at bounding box center [306, 547] width 212 height 24
click at [506, 544] on input "* Checkin Date: Dates must be valid" at bounding box center [537, 547] width 212 height 24
click at [568, 572] on th at bounding box center [563, 576] width 18 height 18
click at [446, 627] on td "5" at bounding box center [448, 633] width 18 height 18
type input "10/05/2025"
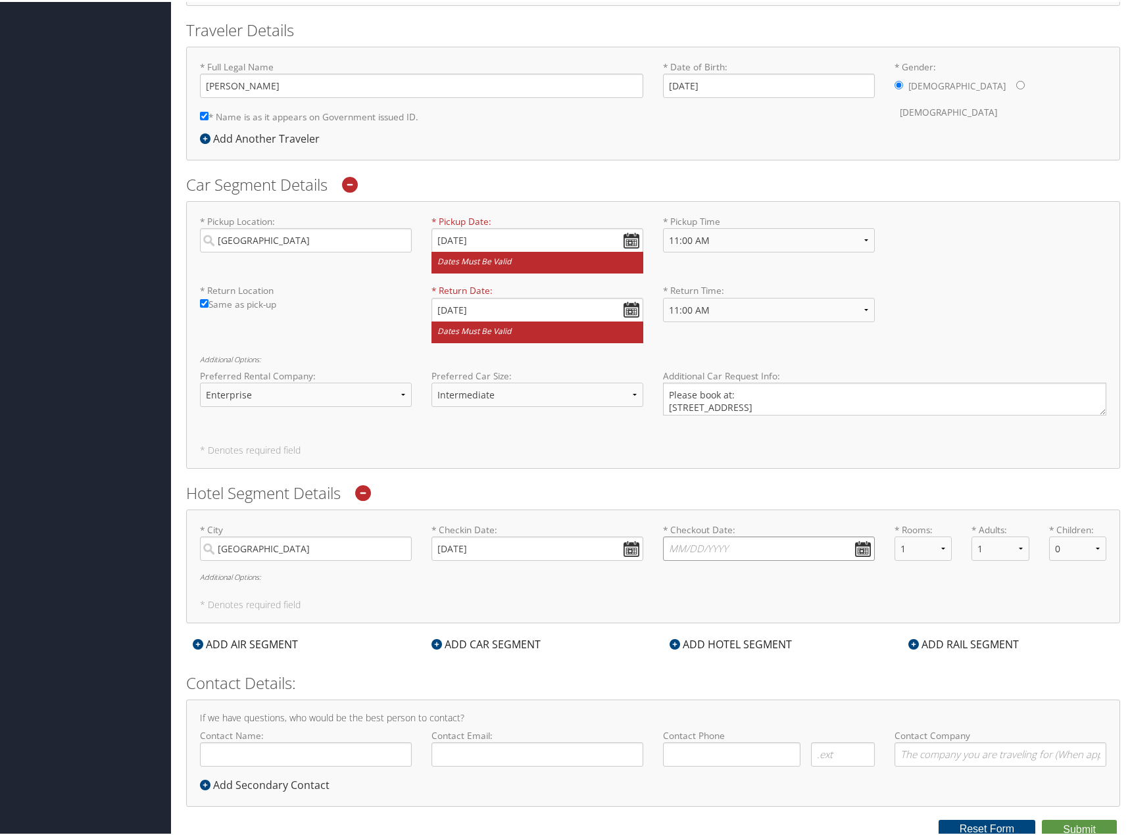
click at [730, 557] on input "* Checkout Date: Dates must be valid" at bounding box center [769, 547] width 212 height 24
click at [801, 578] on table "Sep 2025 Su Mo Tu We Th Fr Sa 31 1 2 3 4 5 6 7 8 9 10 11 12 13 14 15 16 17 18 1…" at bounding box center [735, 642] width 135 height 154
click at [796, 579] on th at bounding box center [793, 576] width 18 height 18
click at [771, 631] on td "10" at bounding box center [774, 633] width 18 height 18
type input "10/10/2025"
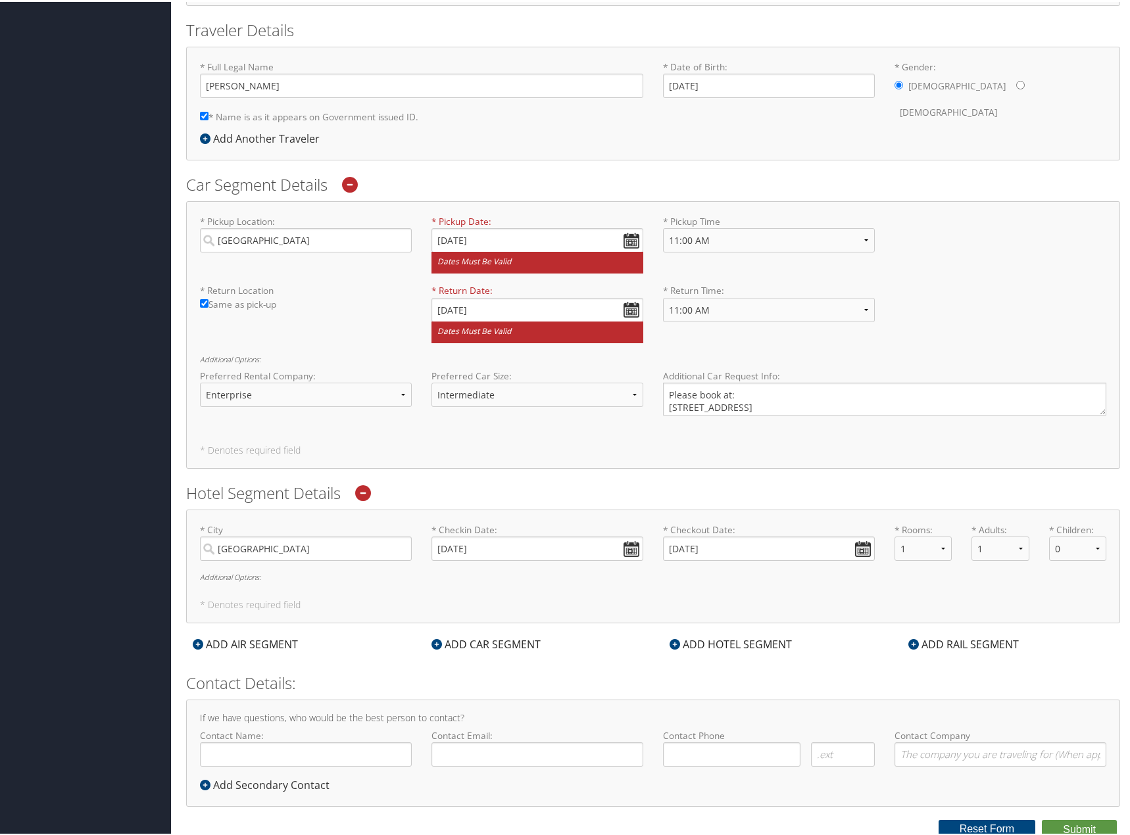
click at [680, 585] on div "* City Grand Rapids Required * Checkin Date: 10/05/2025 Dates must be valid * C…" at bounding box center [653, 565] width 934 height 114
click at [243, 575] on h6 "Additional Options:" at bounding box center [653, 574] width 906 height 7
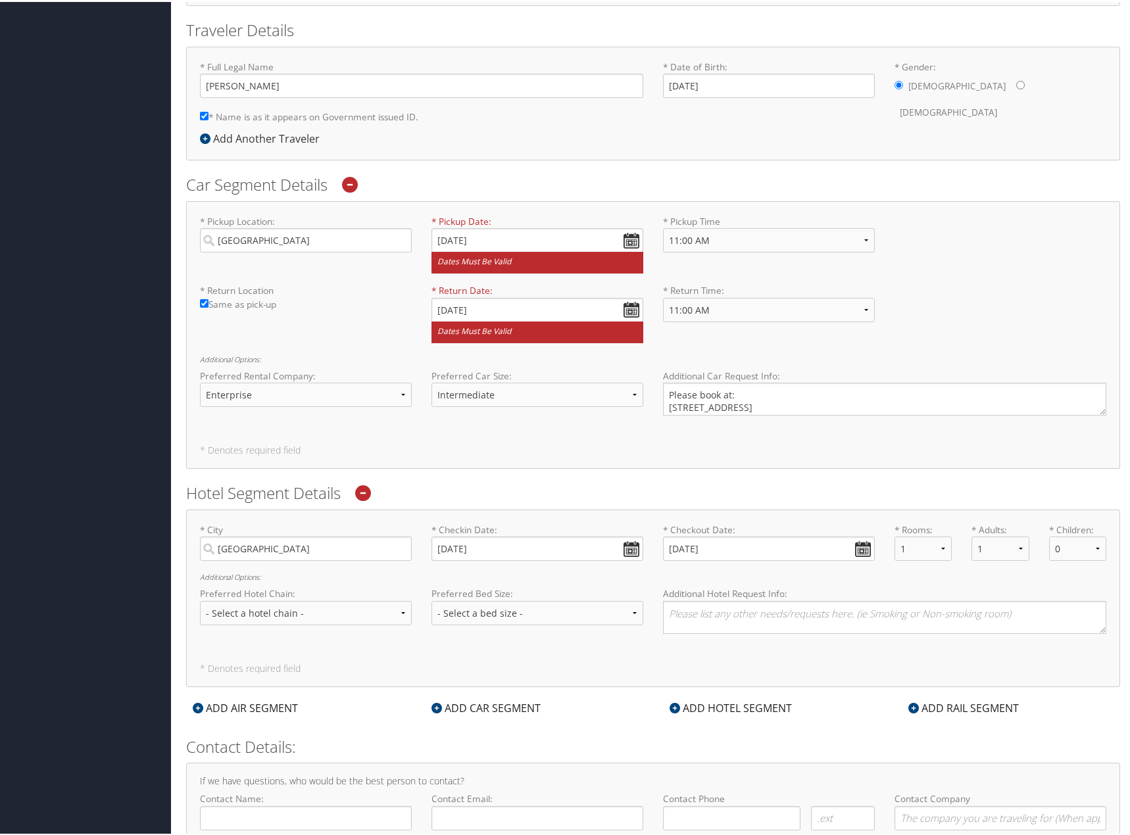
click at [338, 595] on label "Preferred Hotel Chain:" at bounding box center [306, 591] width 212 height 13
click at [324, 606] on select "- Select a hotel chain - Hyatt Mandarin Oriental Hilton Hotels Pullman Hotels M…" at bounding box center [306, 611] width 212 height 24
select select "Hilton Hotels (HL)"
click at [200, 599] on select "- Select a hotel chain - Hyatt Mandarin Oriental Hilton Hotels Pullman Hotels M…" at bounding box center [306, 611] width 212 height 24
click at [559, 612] on select "- Select a bed size - Twin Full Queen King" at bounding box center [537, 611] width 212 height 24
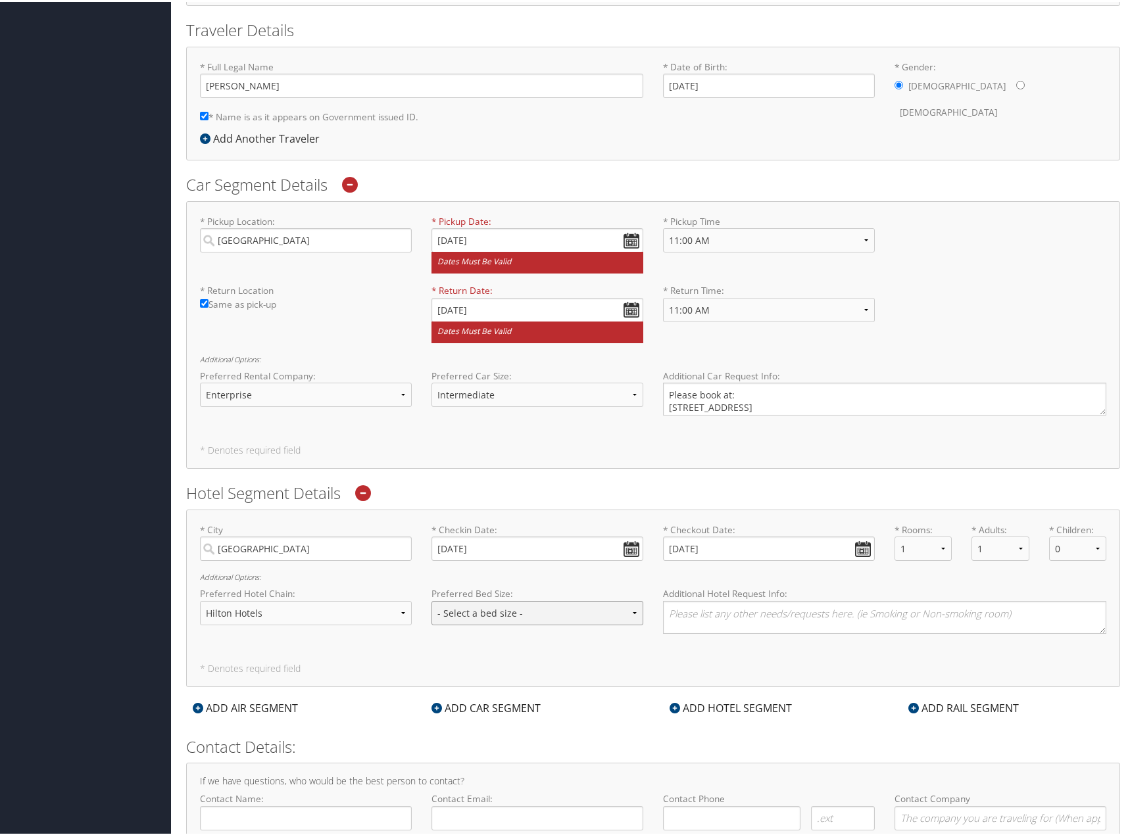
select select "queen"
click at [431, 599] on select "- Select a bed size - Twin Full Queen King" at bounding box center [537, 611] width 212 height 24
click at [707, 619] on textarea at bounding box center [884, 615] width 443 height 33
drag, startPoint x: 158, startPoint y: 659, endPoint x: 235, endPoint y: 645, distance: 78.3
click at [159, 657] on div "Dashboards My Travel Dashboard Trips Current/Future Trips Past Trips Trips Miss…" at bounding box center [567, 312] width 1135 height 1180
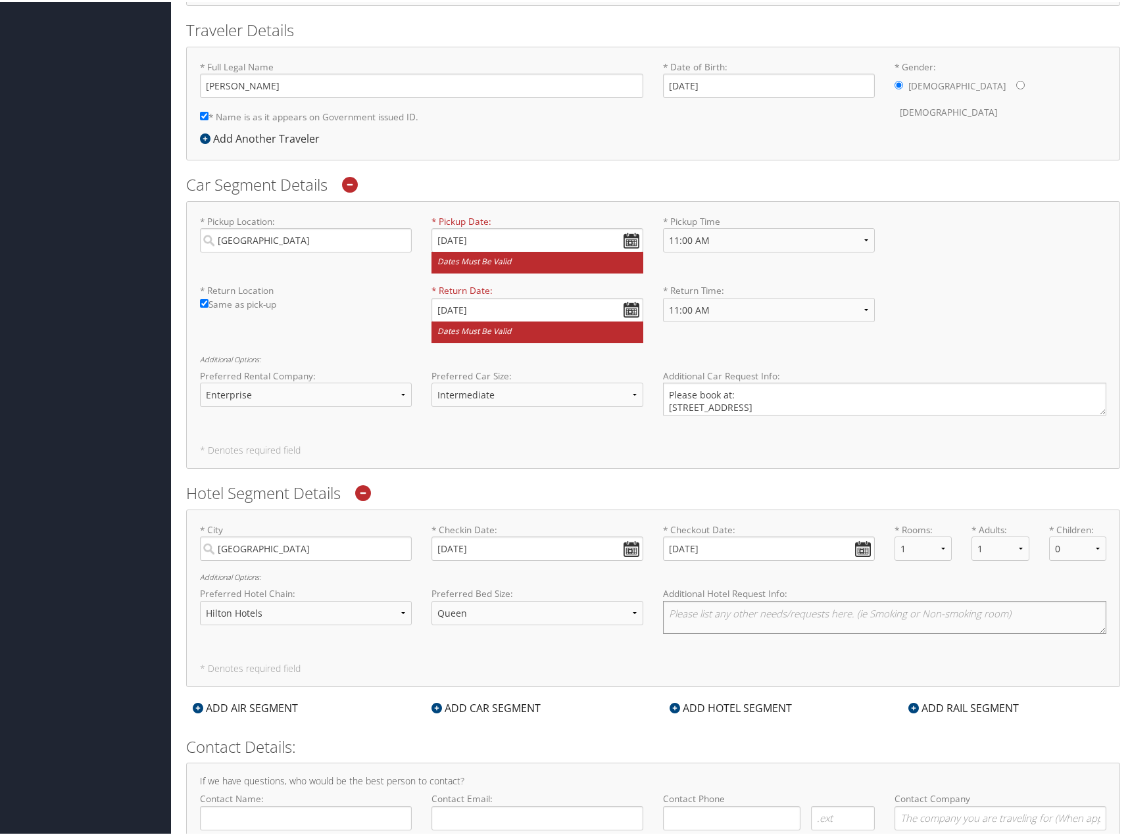
click at [698, 620] on textarea at bounding box center [884, 615] width 443 height 33
paste textarea "500 Center Dr NW, Grand Rapids, MI 49544"
drag, startPoint x: 52, startPoint y: 477, endPoint x: 66, endPoint y: 481, distance: 14.4
click at [53, 477] on div "Dashboards My Travel Dashboard Trips Current/Future Trips Past Trips Trips Miss…" at bounding box center [567, 312] width 1135 height 1180
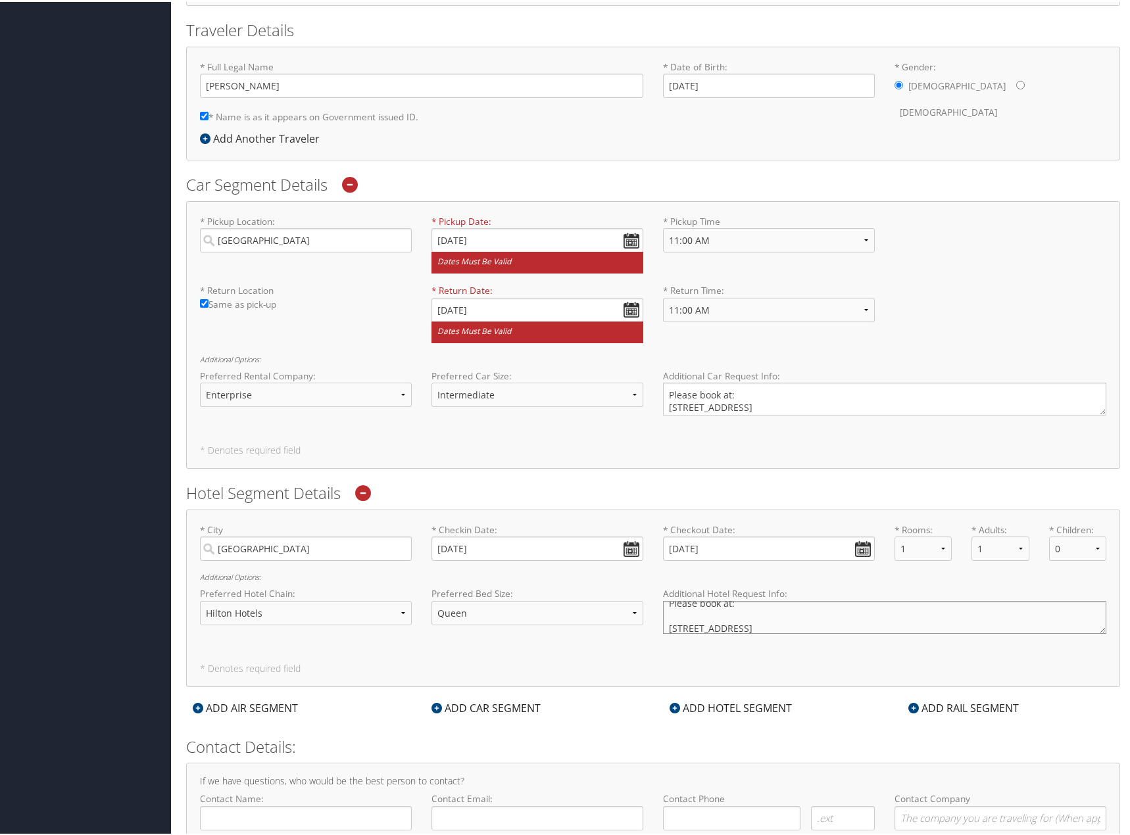
click at [723, 611] on textarea "Please book at: 500 Center Dr NW, Grand Rapids, MI 49544" at bounding box center [884, 615] width 443 height 33
paste textarea "Hampton Inn Grand Rapids-North"
type textarea "Please book at: Hampton Inn Grand Rapids-North 500 Center Dr NW, Grand Rapids, …"
click at [105, 440] on div "Dashboards My Travel Dashboard Trips Current/Future Trips Past Trips Trips Miss…" at bounding box center [567, 312] width 1135 height 1180
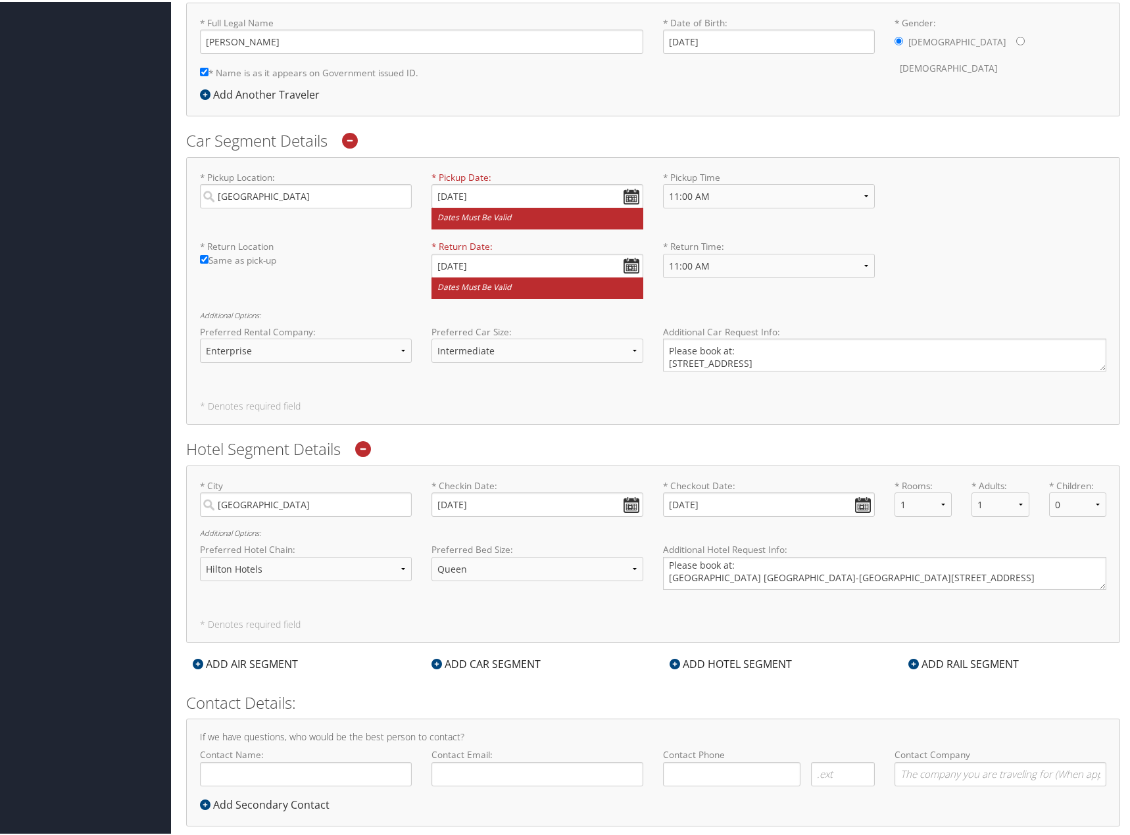
scroll to position [342, 0]
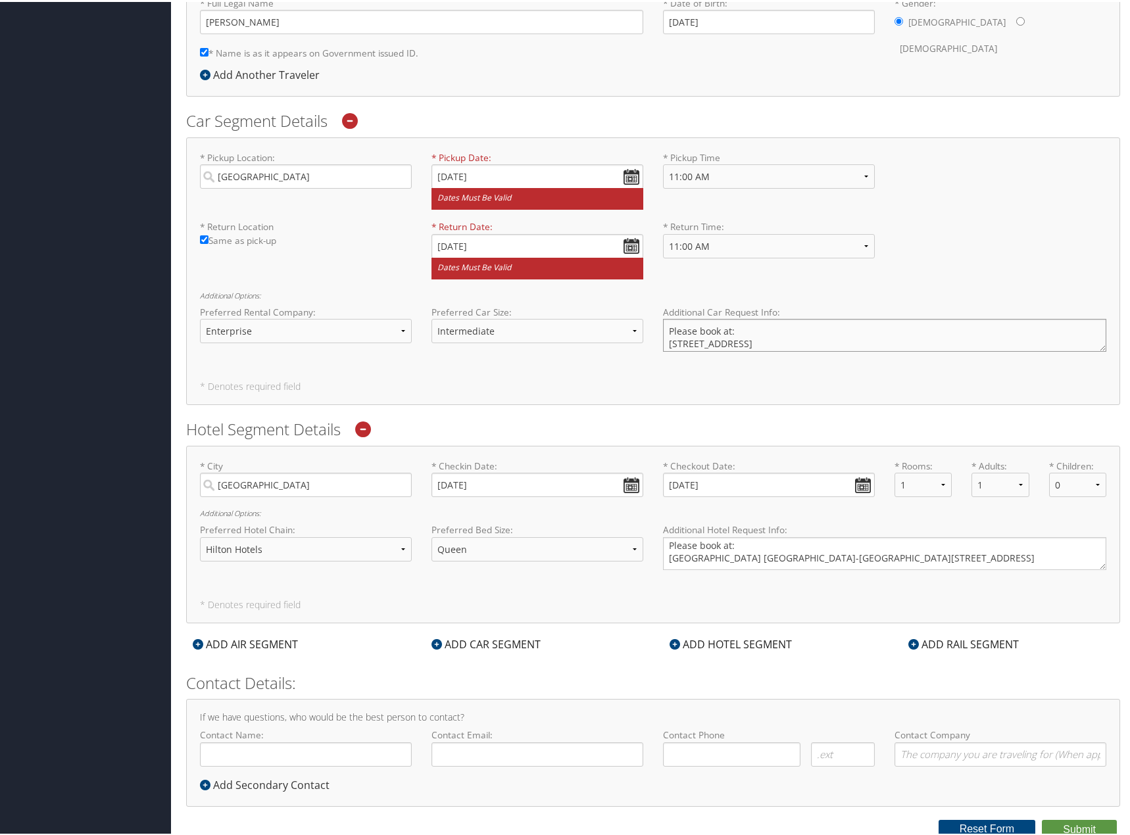
click at [739, 332] on textarea "Please book at: 2855 W Maple Rd, Troy, MI 48084" at bounding box center [884, 333] width 443 height 33
type textarea "Please book at: Enterprise 2855 W Maple Rd, Troy, MI 48084"
click at [1076, 823] on button "Submit" at bounding box center [1078, 828] width 75 height 20
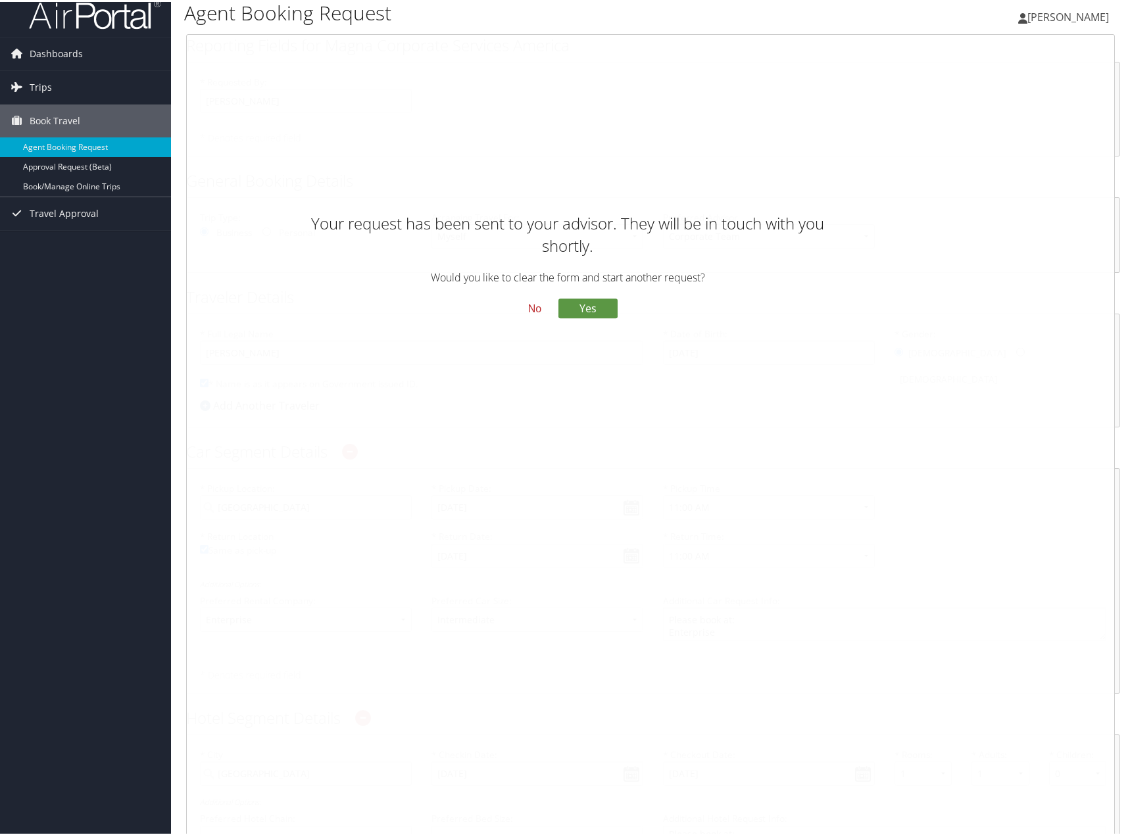
scroll to position [0, 0]
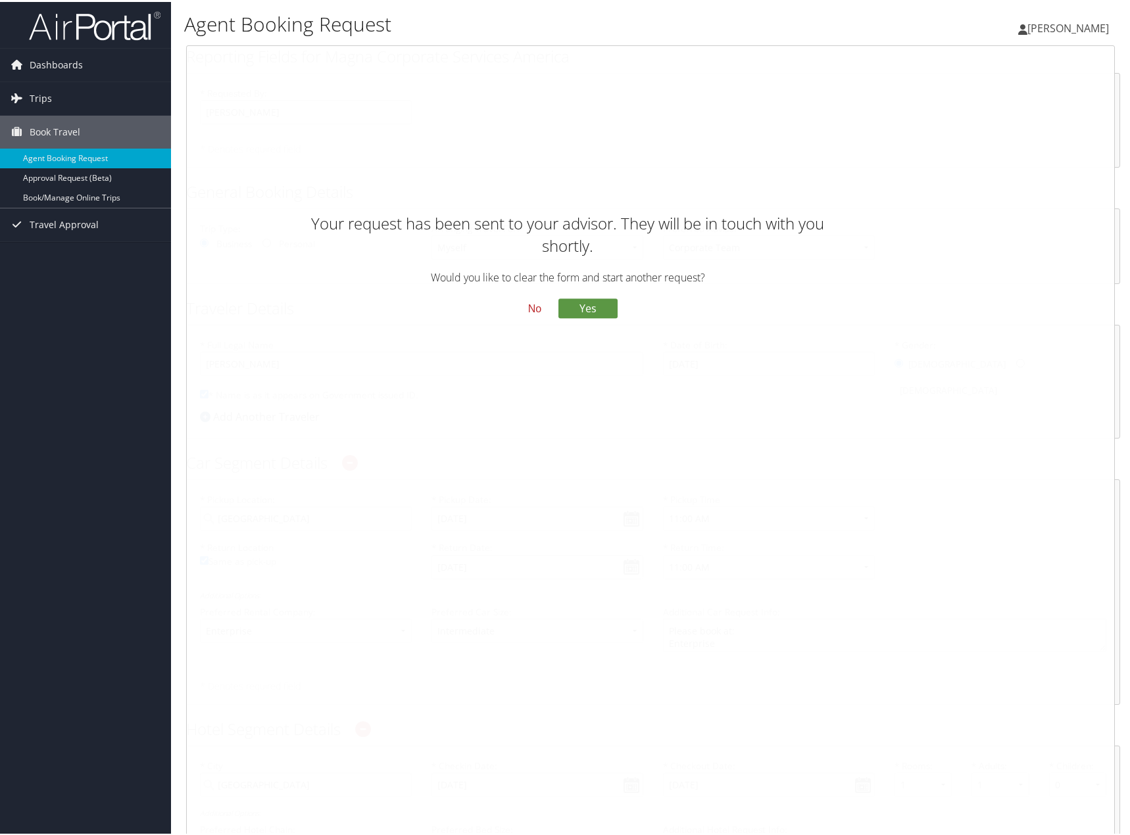
click at [448, 366] on div "Your request has been sent to your advisor. They will be in touch with you shor…" at bounding box center [567, 313] width 567 height 209
click at [529, 310] on button "No" at bounding box center [534, 307] width 34 height 22
